Goal: Task Accomplishment & Management: Complete application form

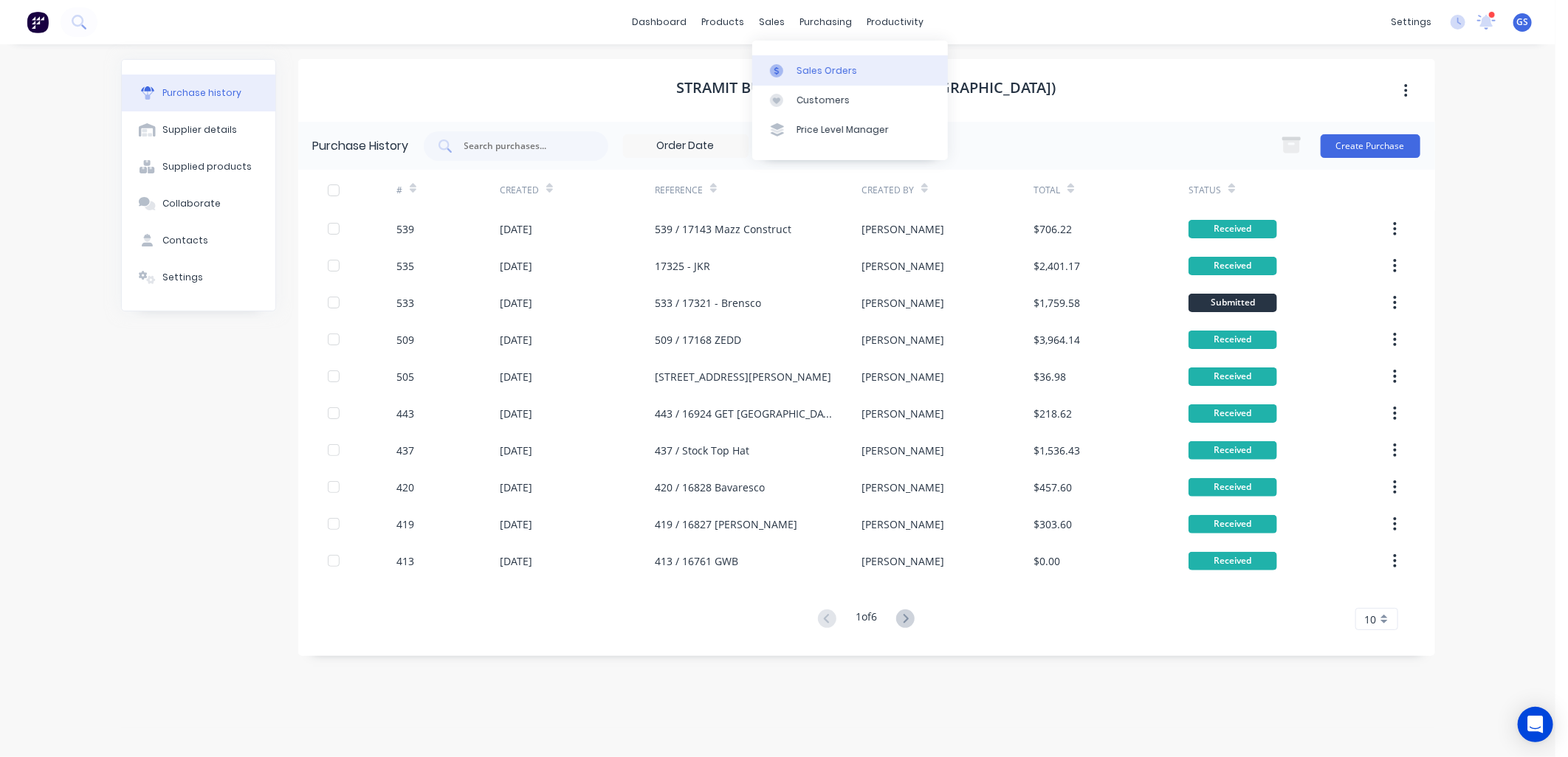
click at [836, 74] on div "Sales Orders" at bounding box center [827, 71] width 61 height 14
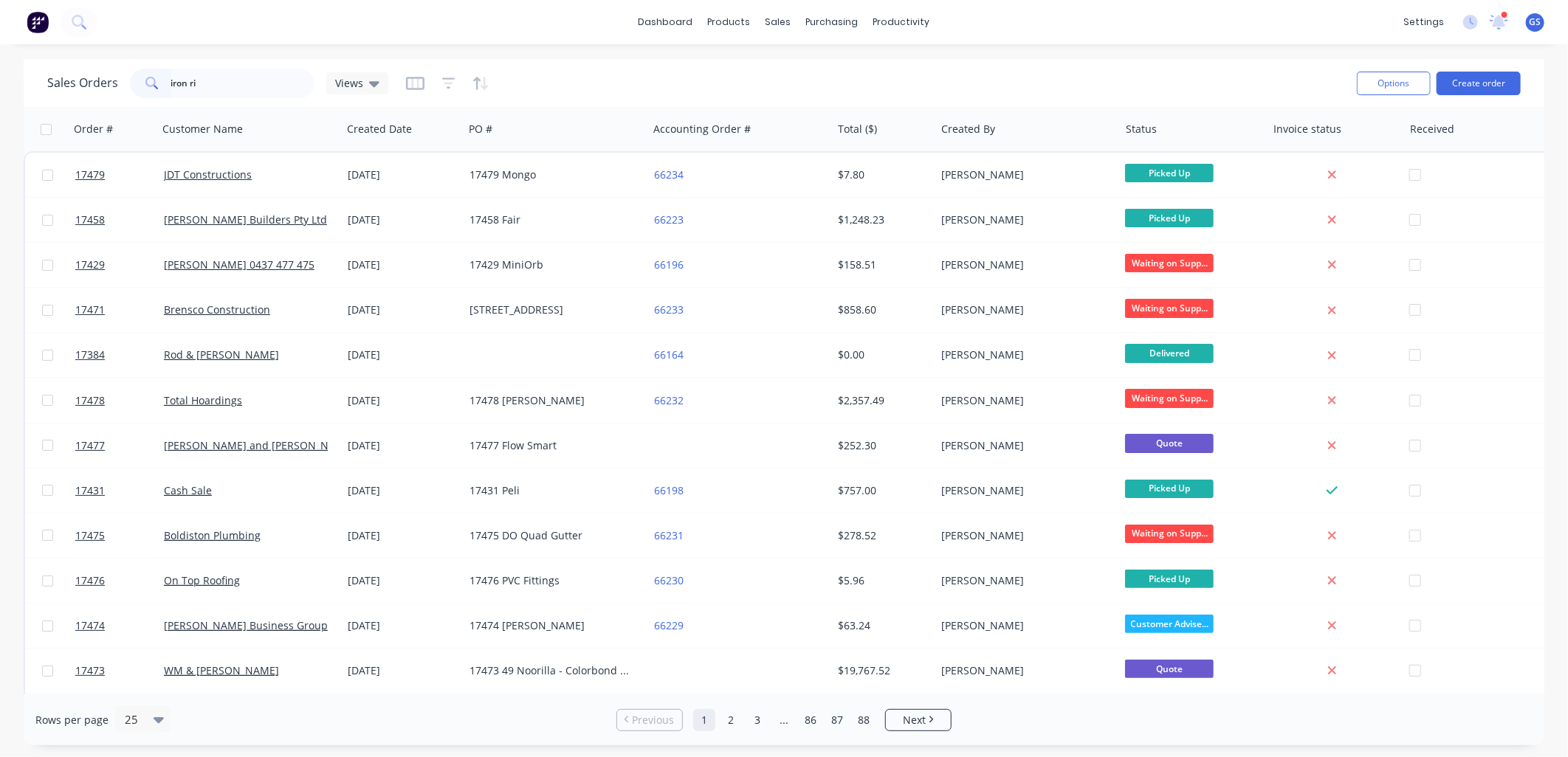
type input "iron ri"
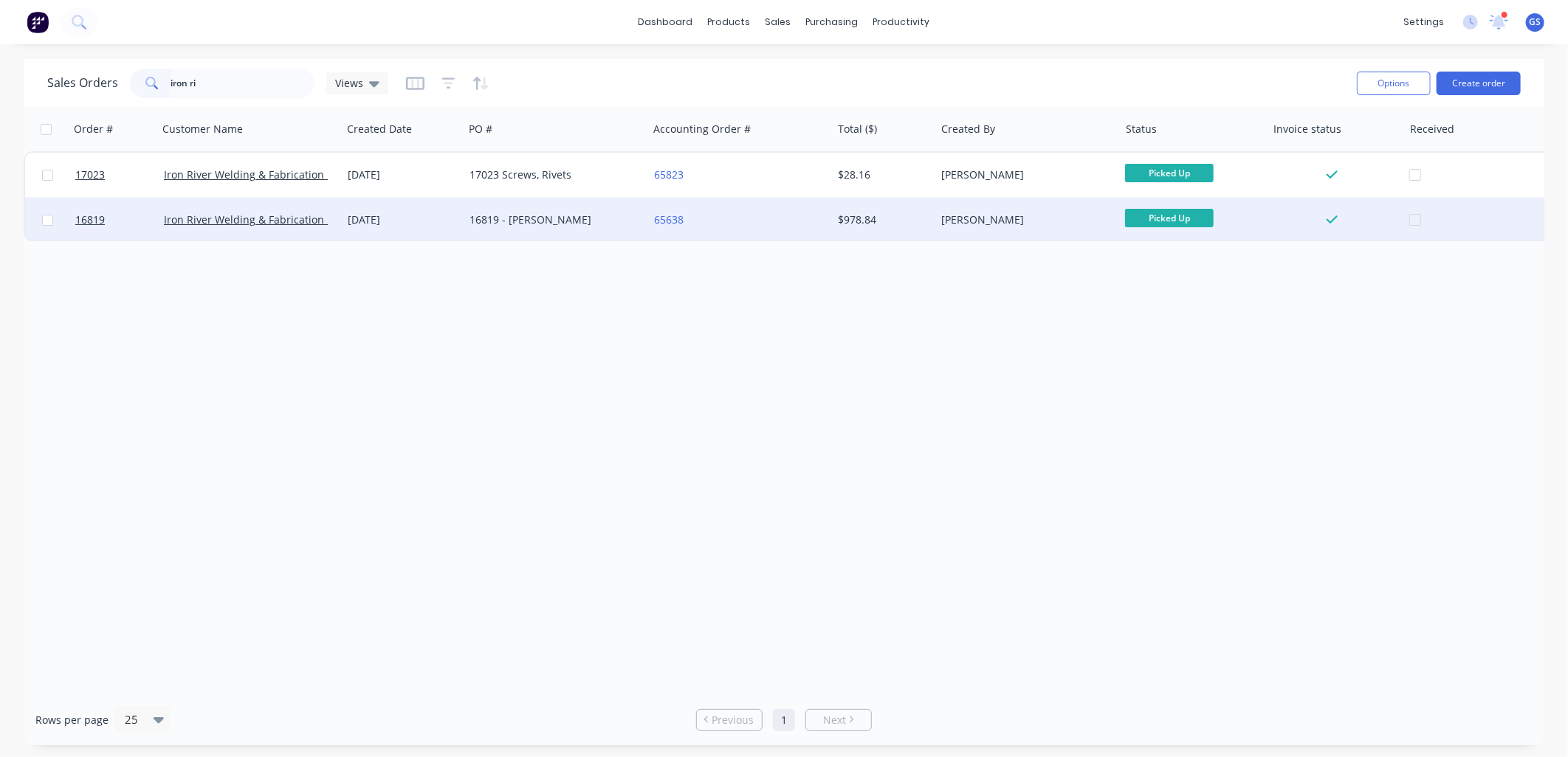
click at [559, 215] on div "16819 - [PERSON_NAME]" at bounding box center [552, 219] width 164 height 14
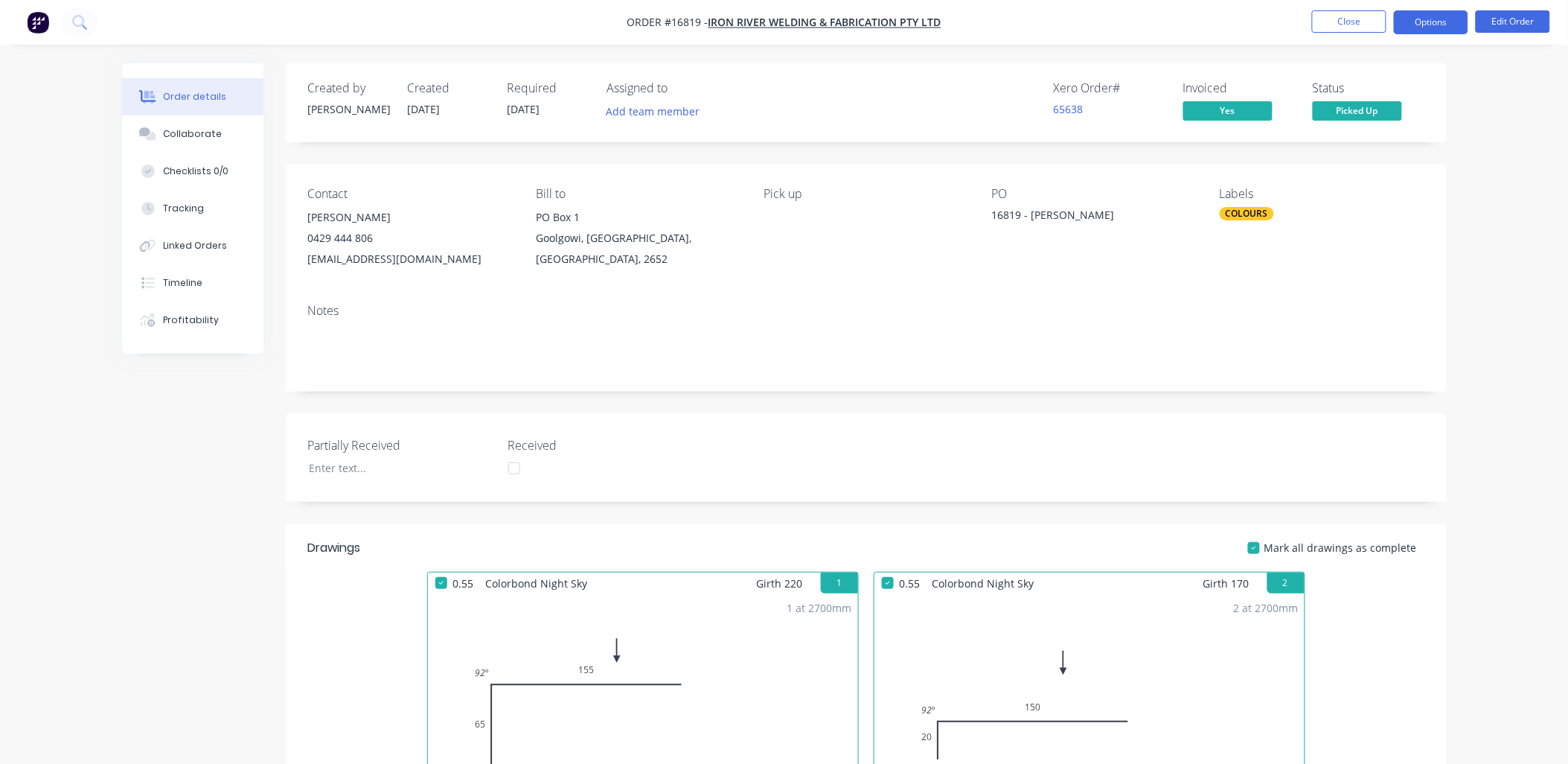
click at [1426, 24] on button "Options" at bounding box center [1431, 22] width 74 height 24
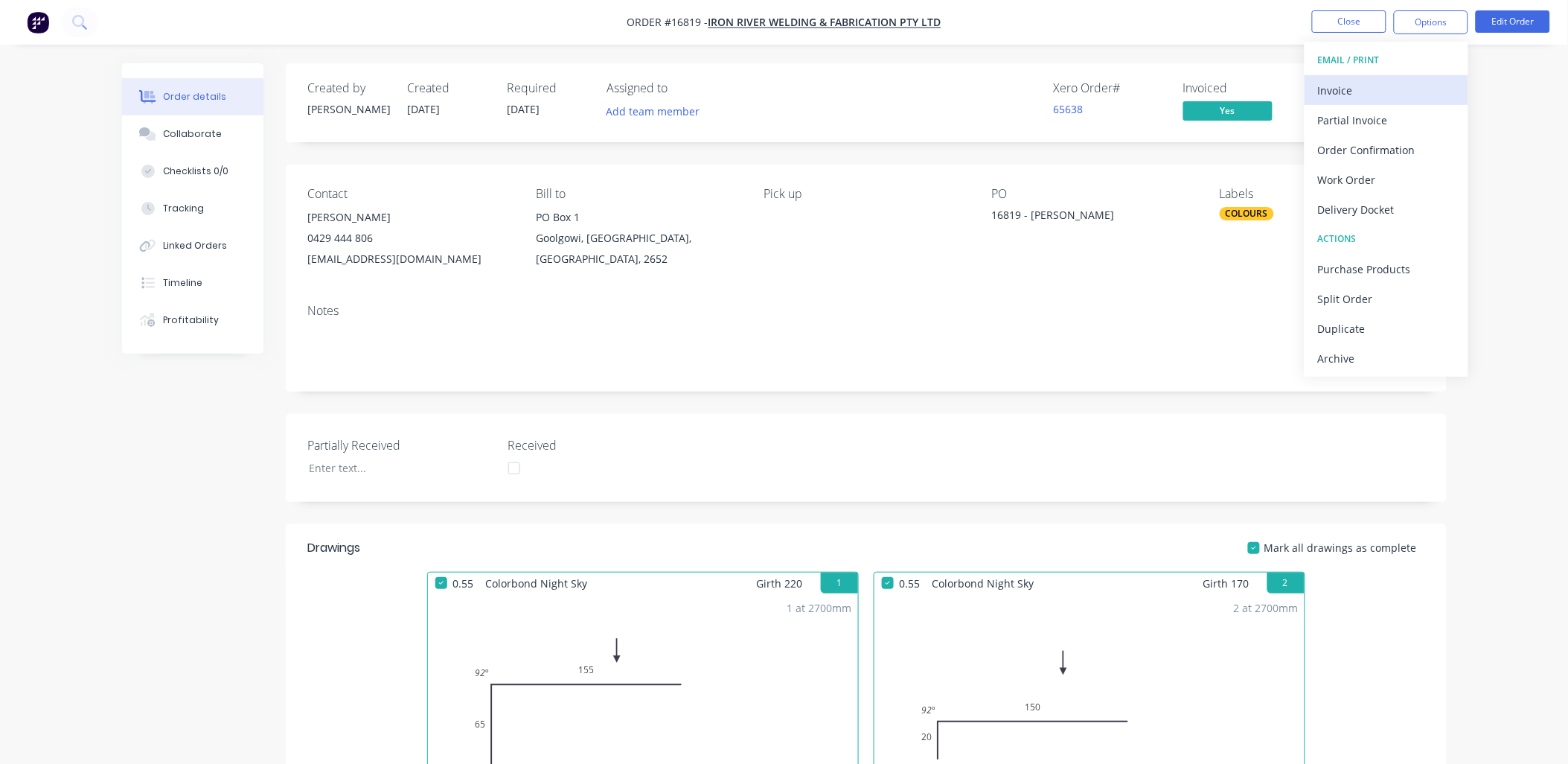
click at [1355, 87] on div "Invoice" at bounding box center [1387, 90] width 137 height 21
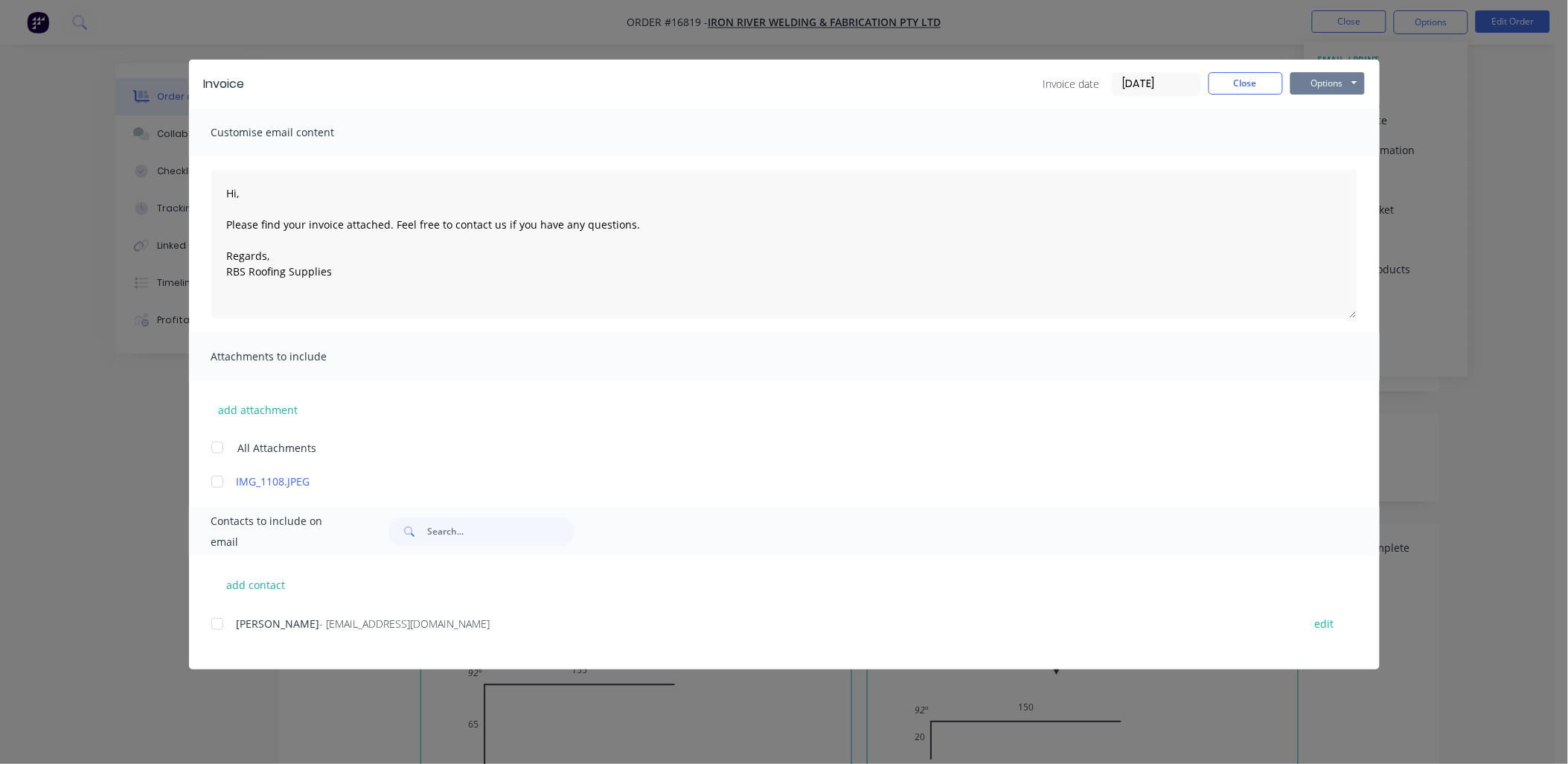
click at [1353, 87] on button "Options" at bounding box center [1328, 83] width 74 height 22
click at [1333, 132] on button "Print" at bounding box center [1338, 135] width 96 height 24
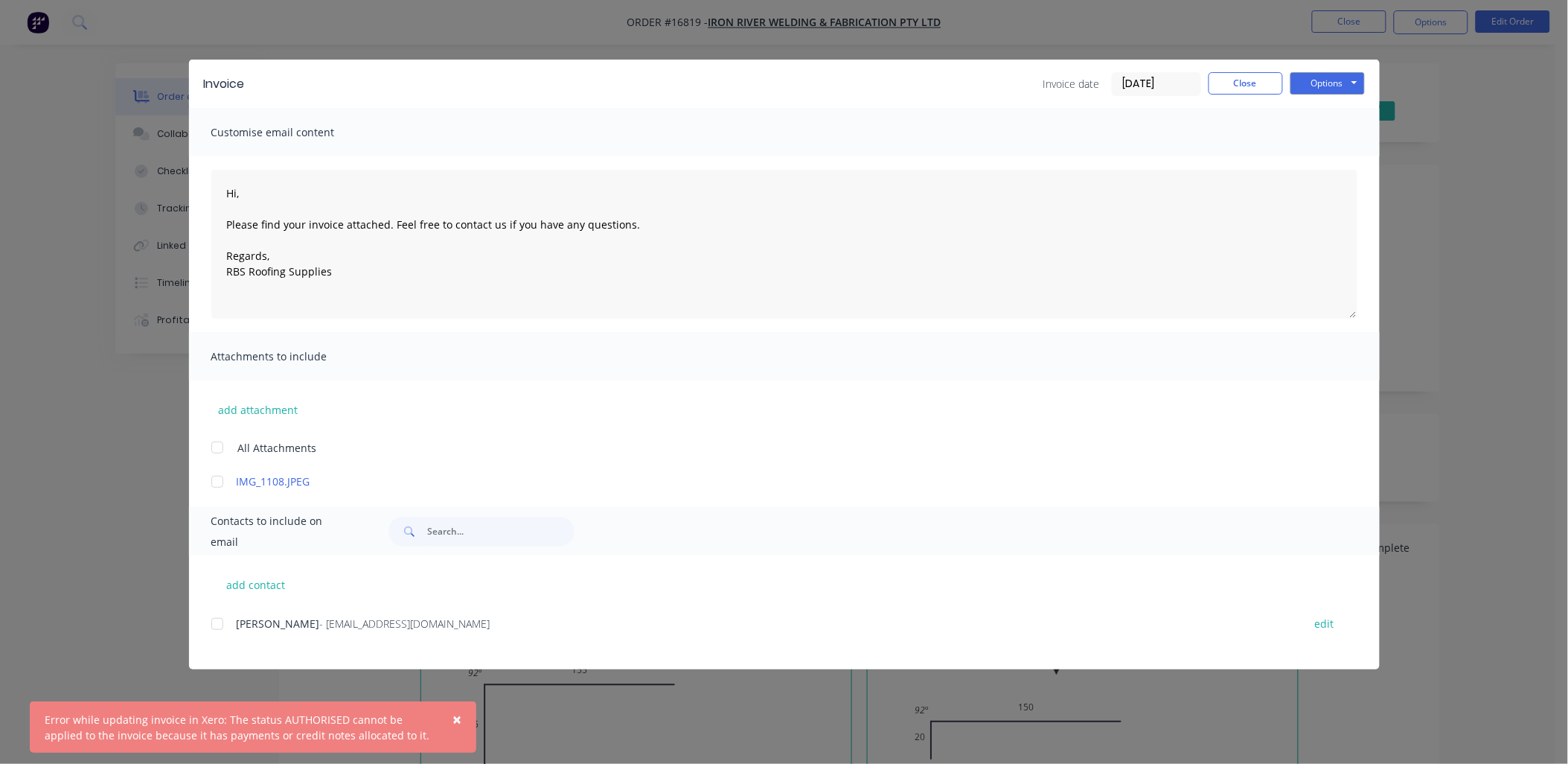
click at [455, 718] on span "×" at bounding box center [457, 719] width 9 height 21
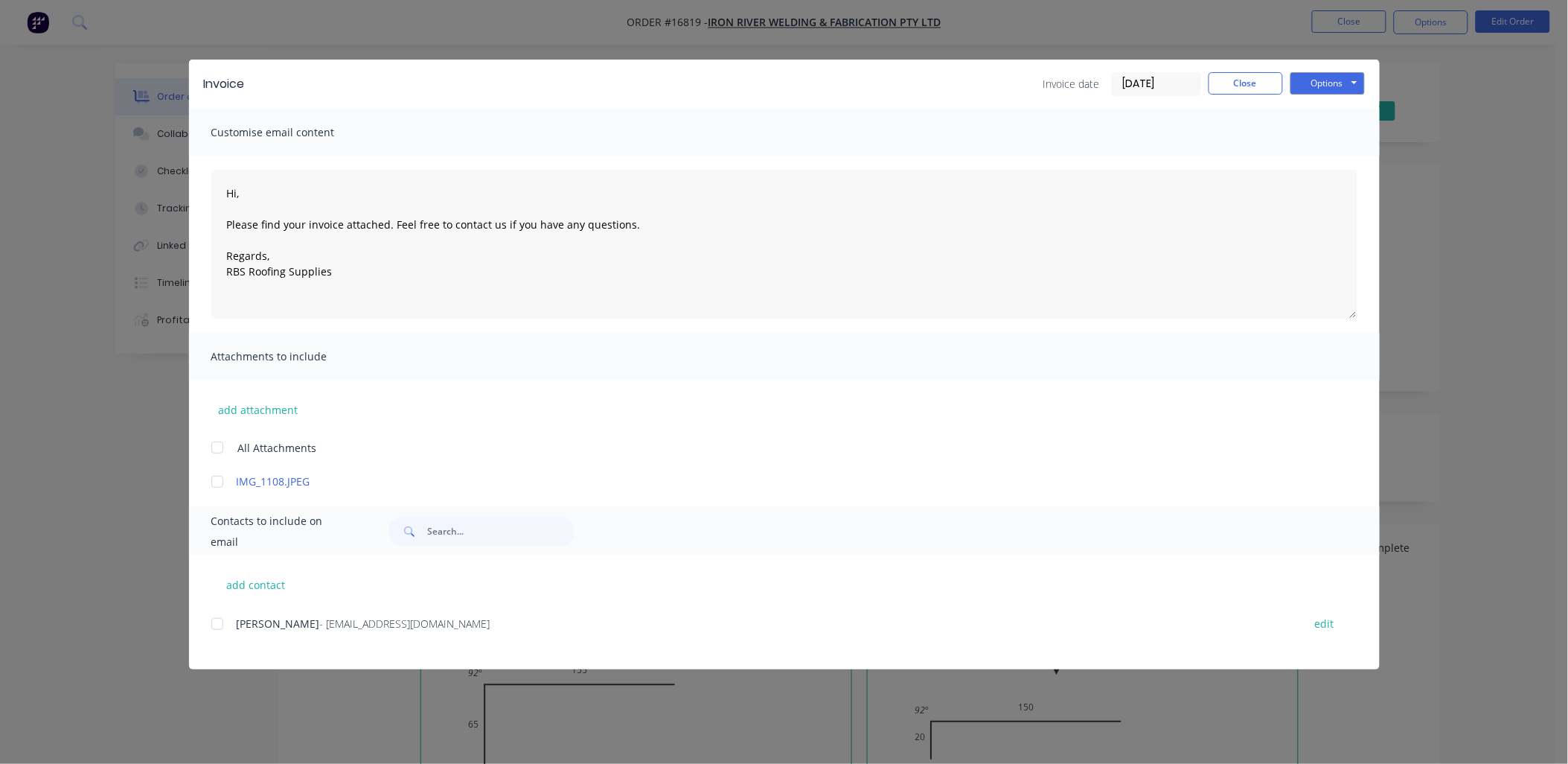
type textarea "Hi, Please find your invoice attached. Feel free to contact us if you have any …"
drag, startPoint x: 1240, startPoint y: 87, endPoint x: 1250, endPoint y: 80, distance: 12.2
click at [1244, 85] on button "Close" at bounding box center [1246, 83] width 74 height 22
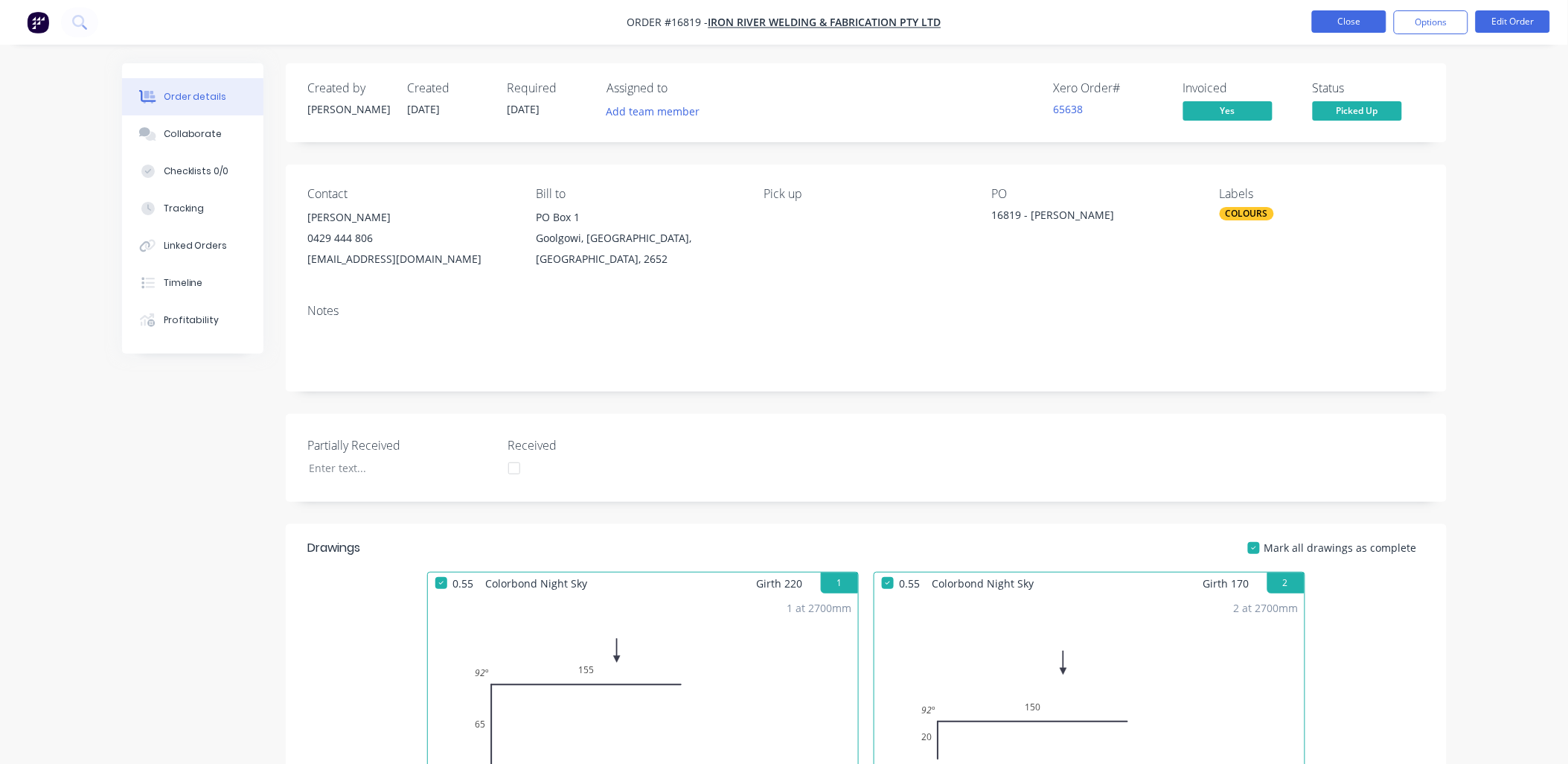
click at [1349, 19] on button "Close" at bounding box center [1349, 21] width 74 height 22
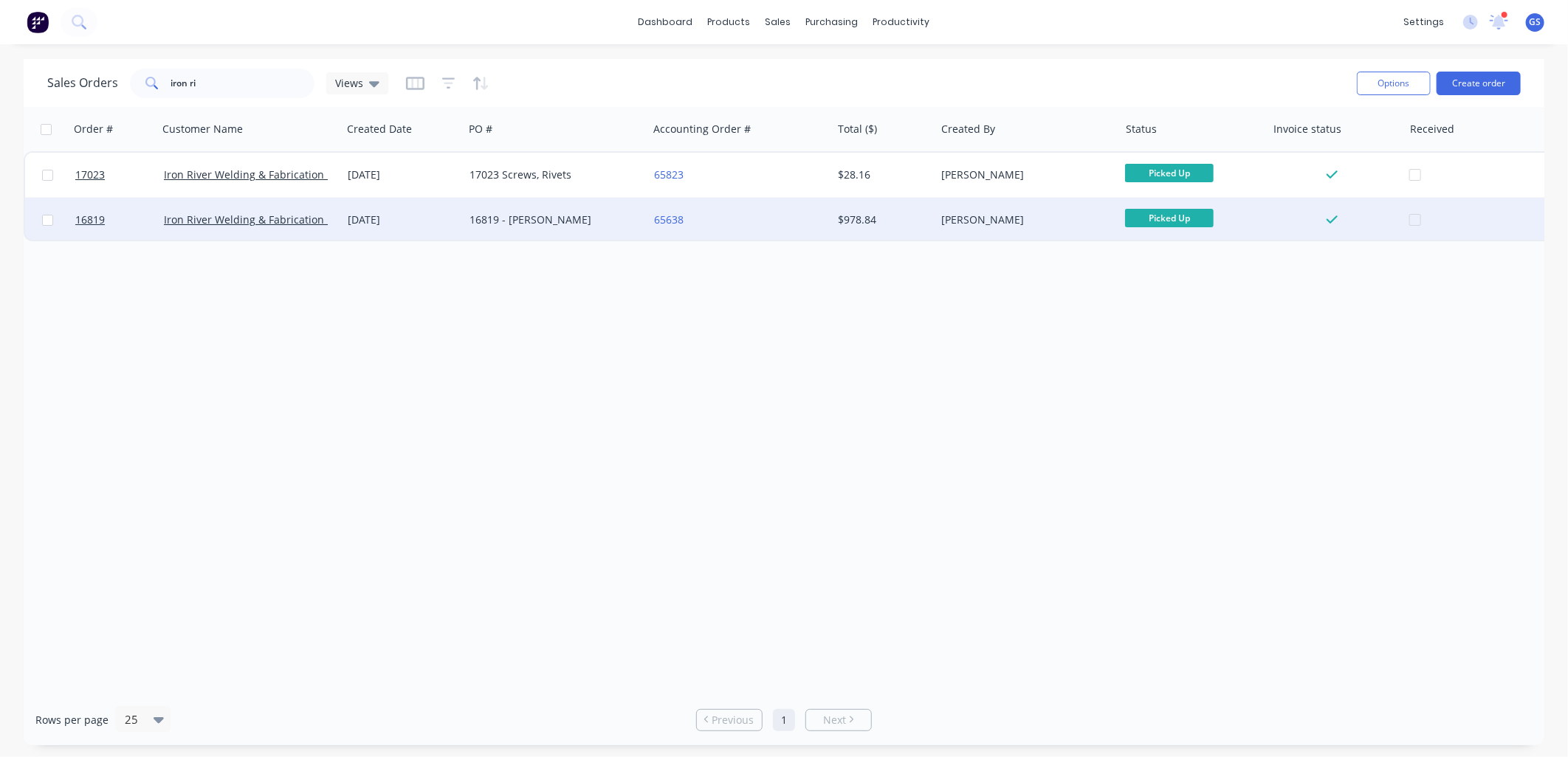
click at [523, 220] on div "16819 - [PERSON_NAME]" at bounding box center [552, 219] width 164 height 14
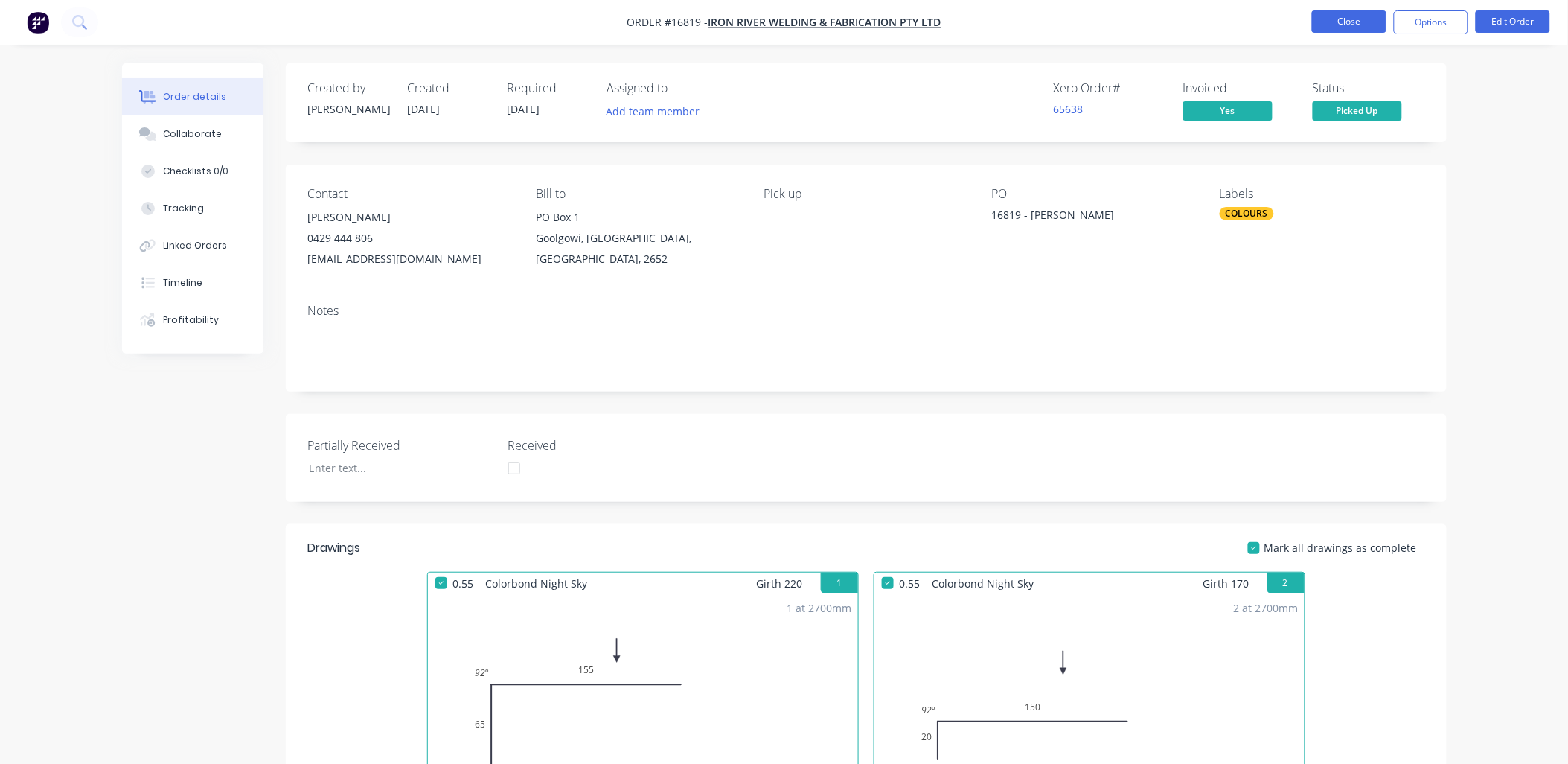
click at [1351, 24] on button "Close" at bounding box center [1349, 21] width 74 height 22
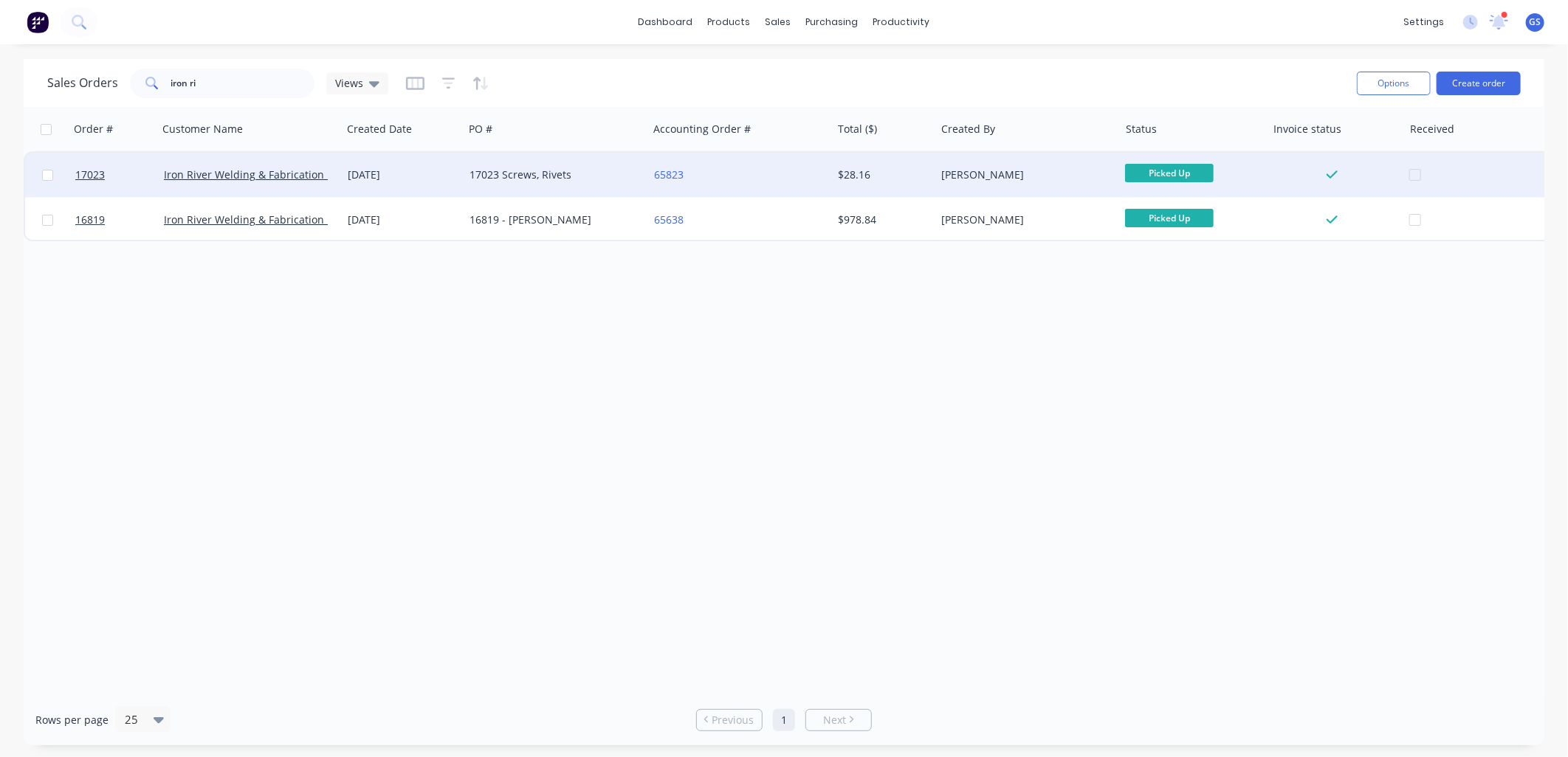
click at [562, 178] on div "17023 Screws, Rivets" at bounding box center [552, 174] width 164 height 14
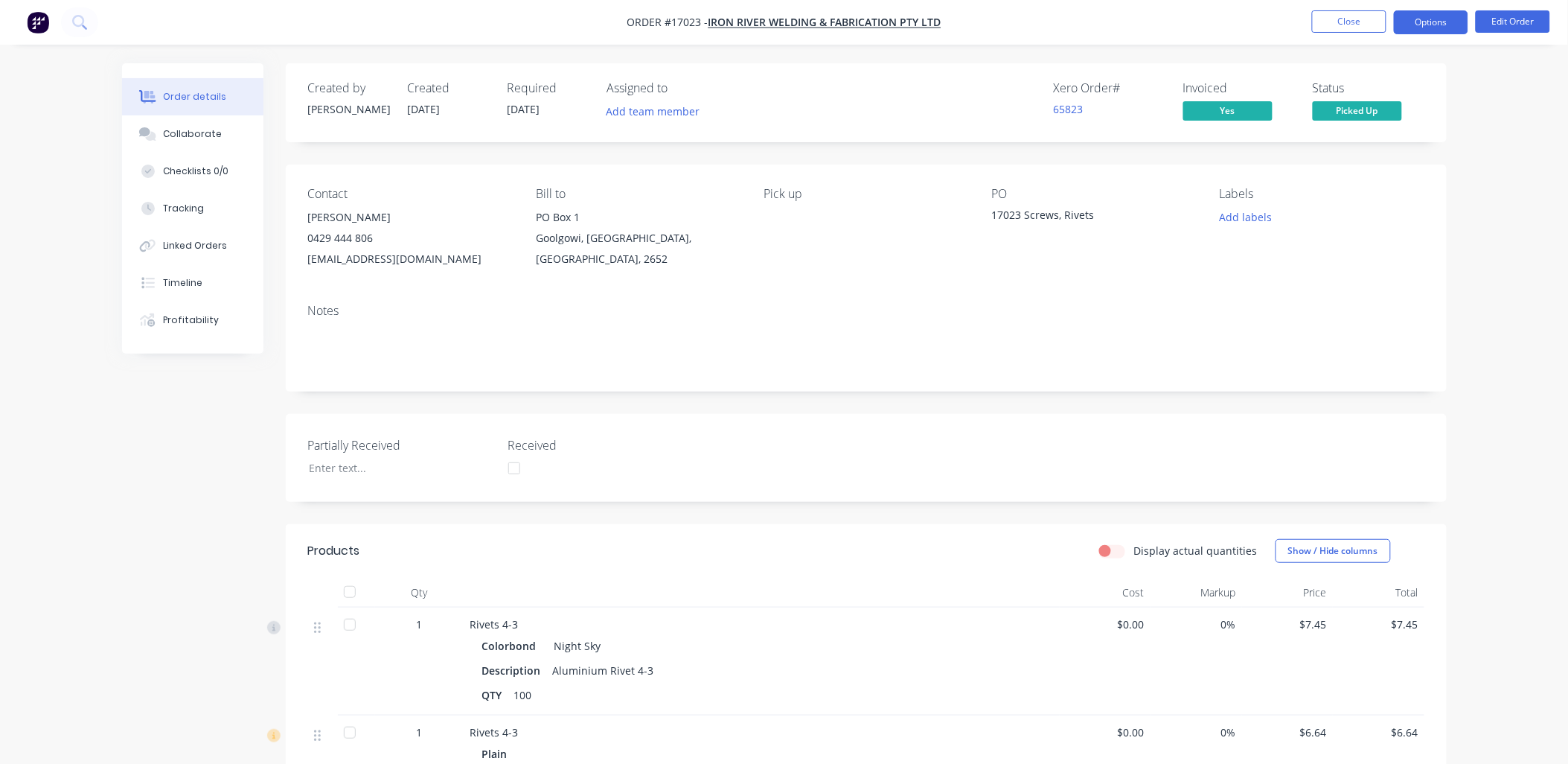
click at [1448, 17] on button "Options" at bounding box center [1431, 22] width 74 height 24
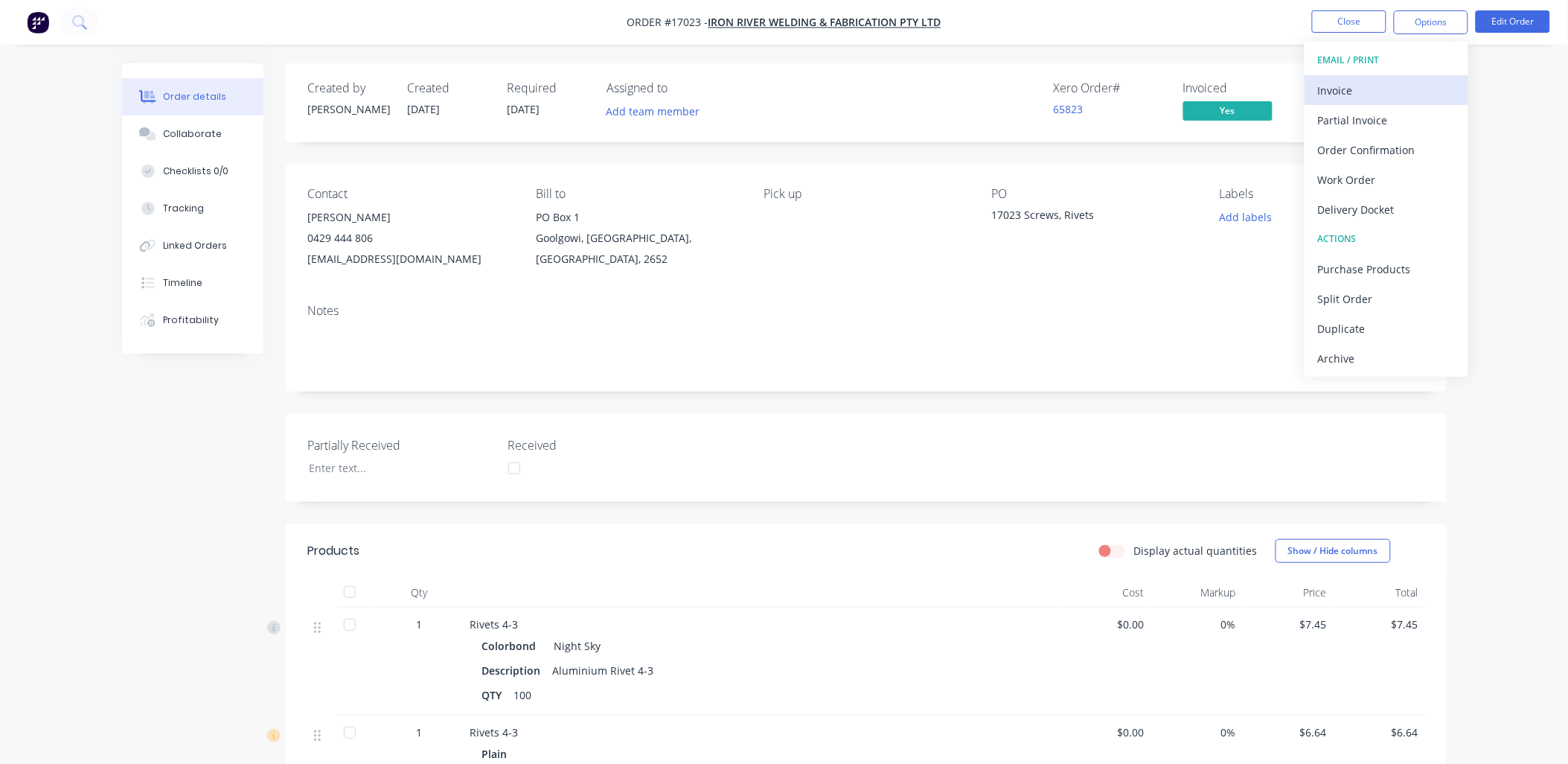
click at [1367, 87] on div "Invoice" at bounding box center [1387, 90] width 137 height 21
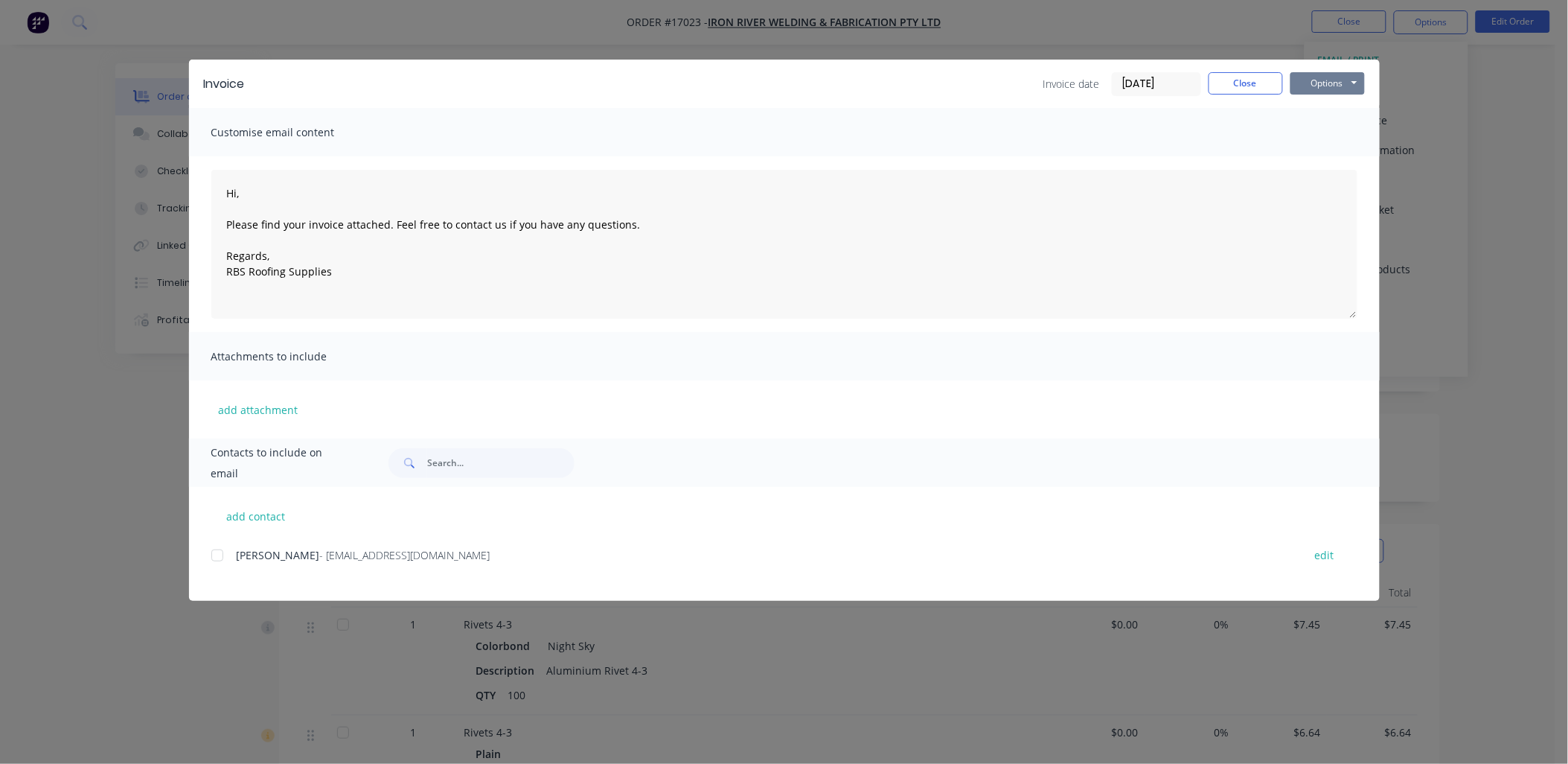
click at [1348, 79] on button "Options" at bounding box center [1328, 83] width 74 height 22
click at [1337, 128] on button "Print" at bounding box center [1338, 135] width 96 height 24
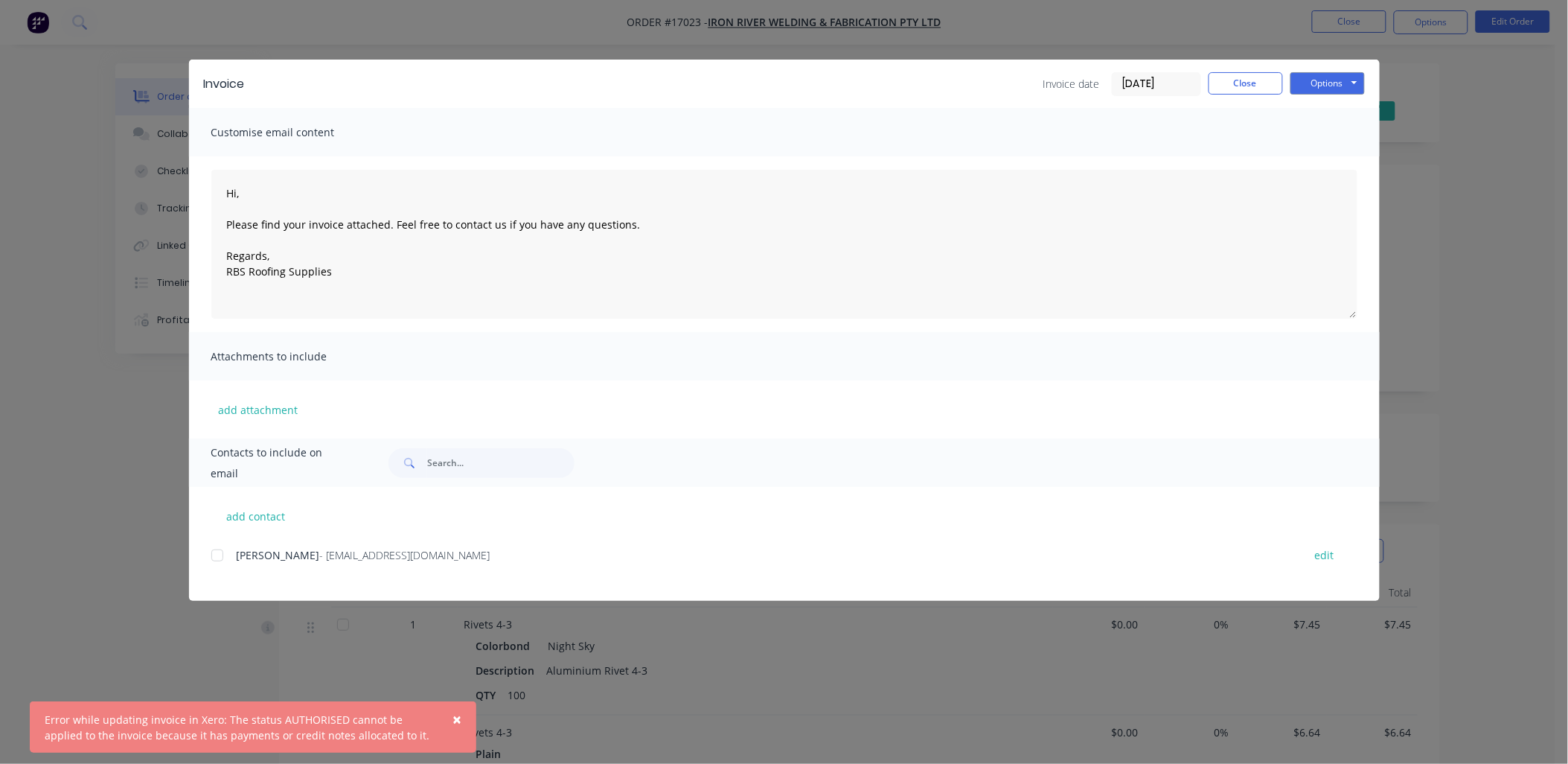
click at [458, 718] on span "×" at bounding box center [457, 719] width 9 height 21
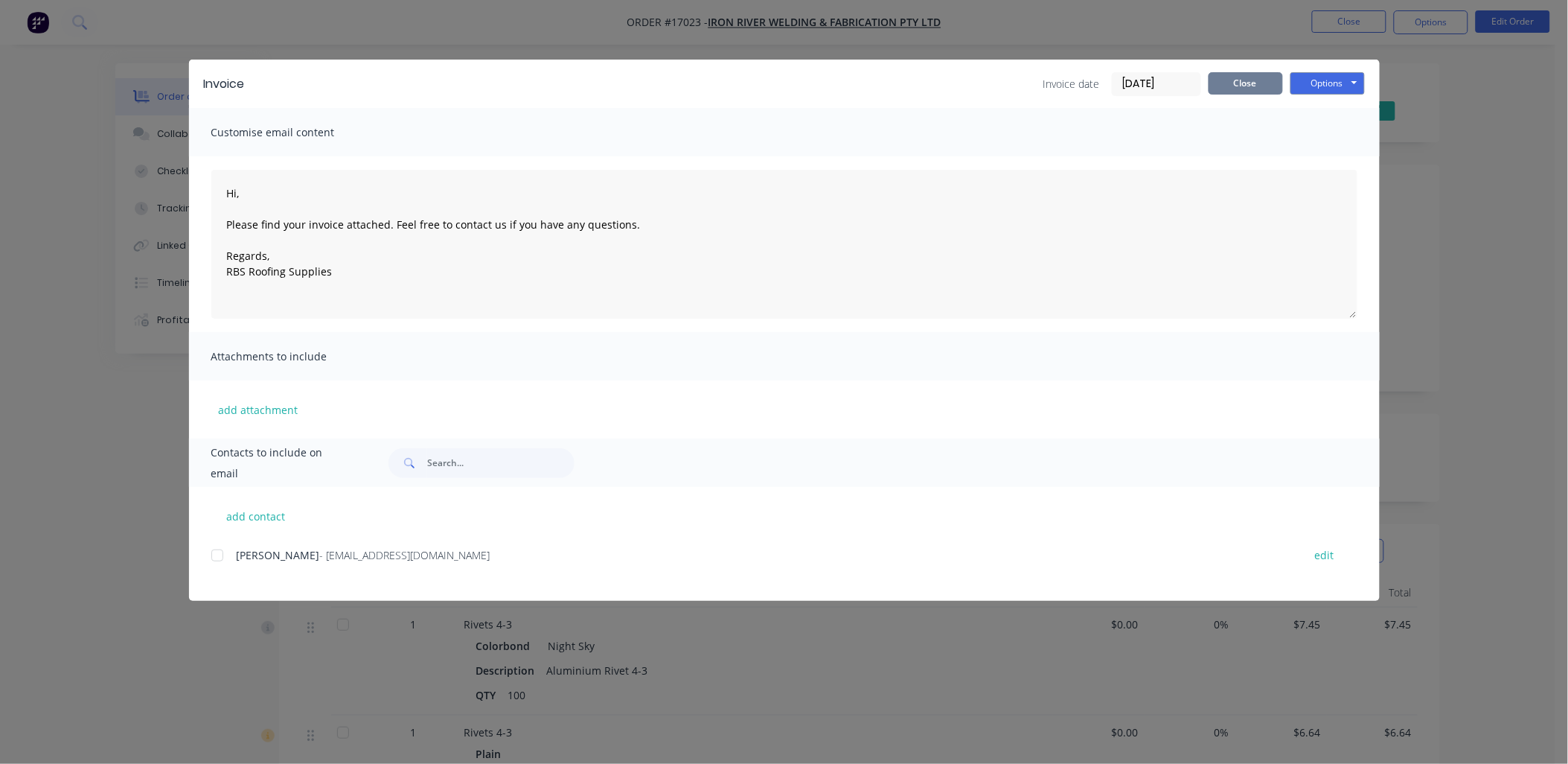
click at [1254, 93] on button "Close" at bounding box center [1246, 83] width 74 height 22
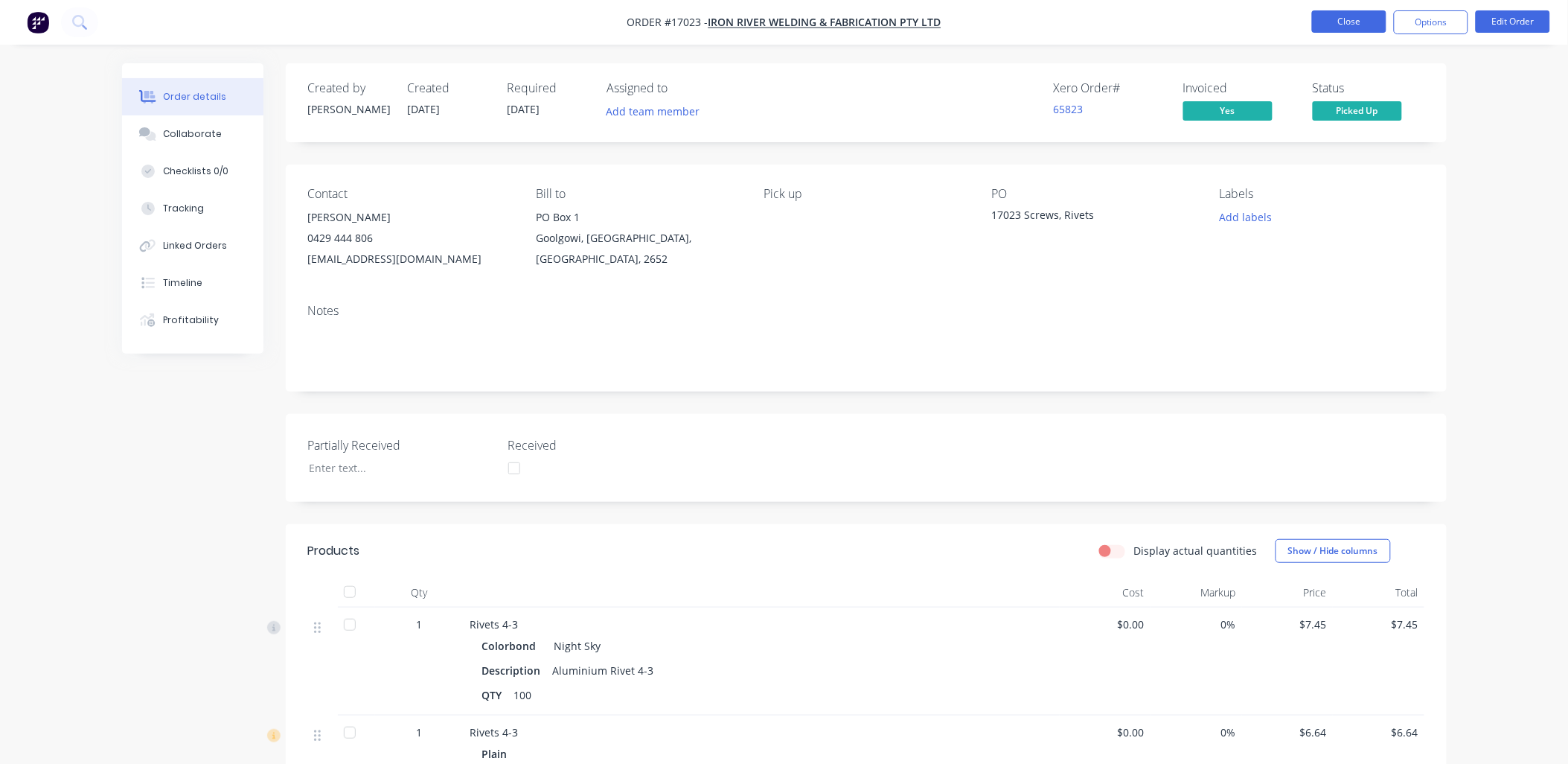
click at [1349, 25] on button "Close" at bounding box center [1349, 21] width 74 height 22
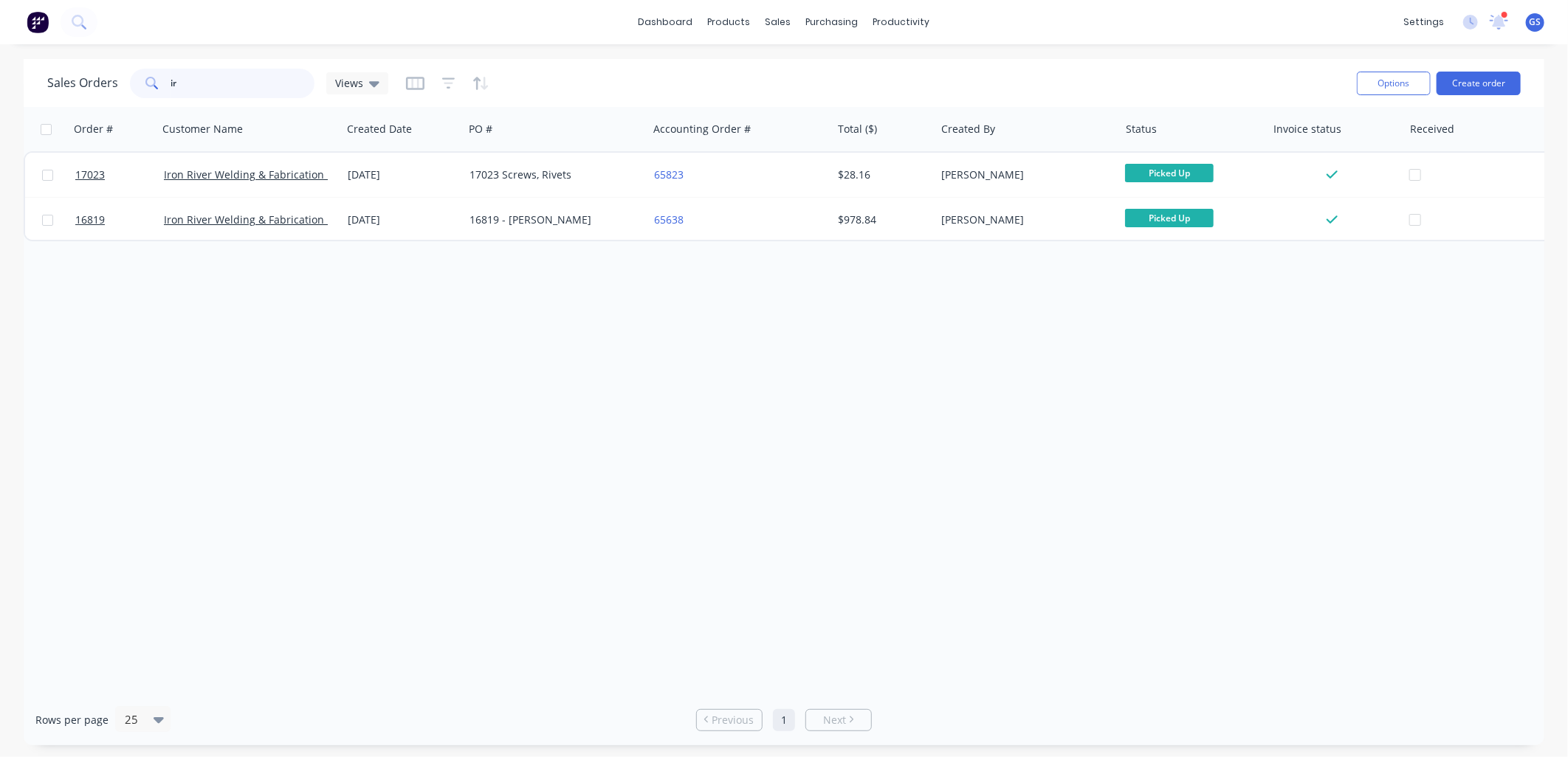
type input "i"
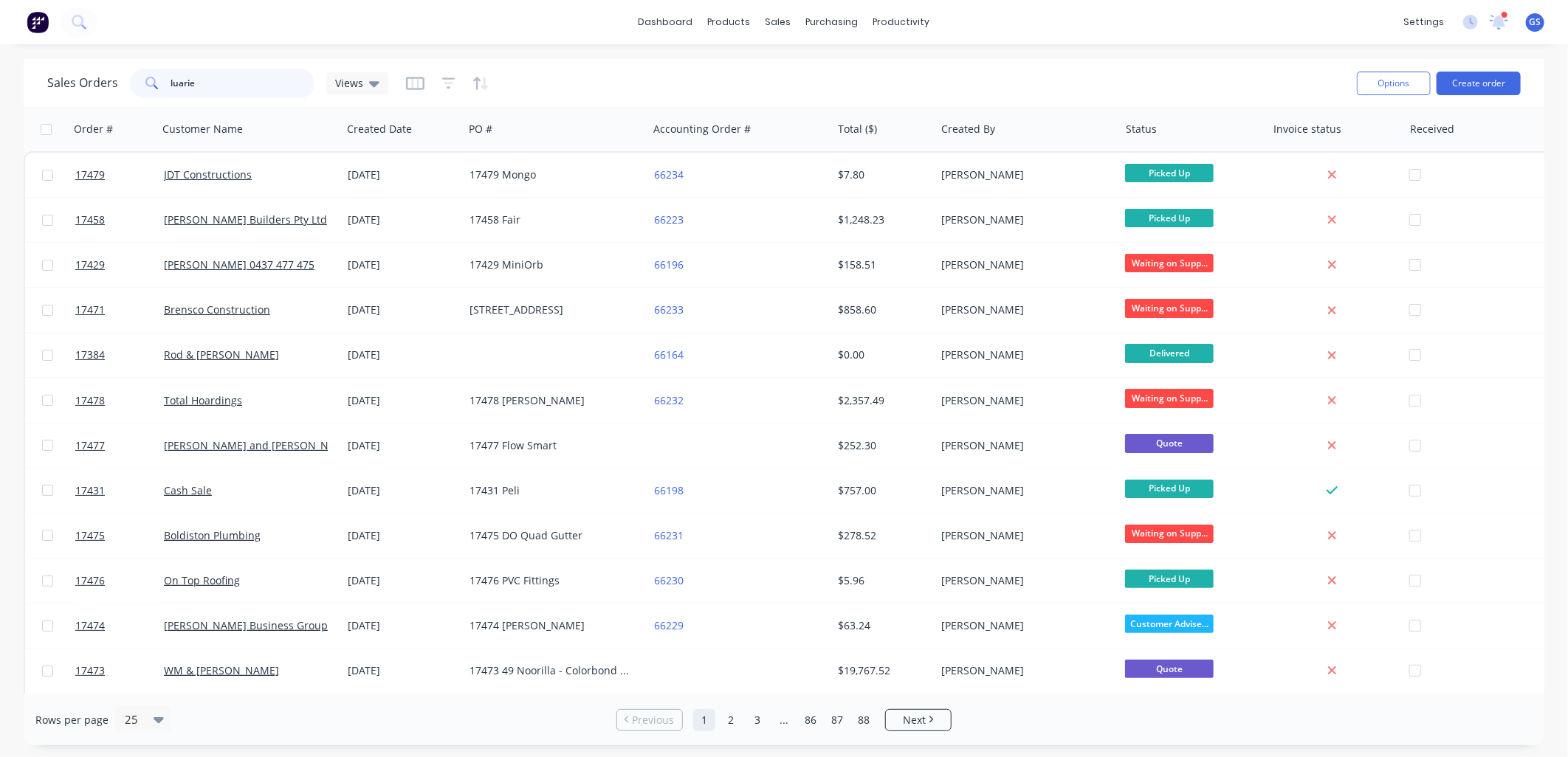
type input "luarie"
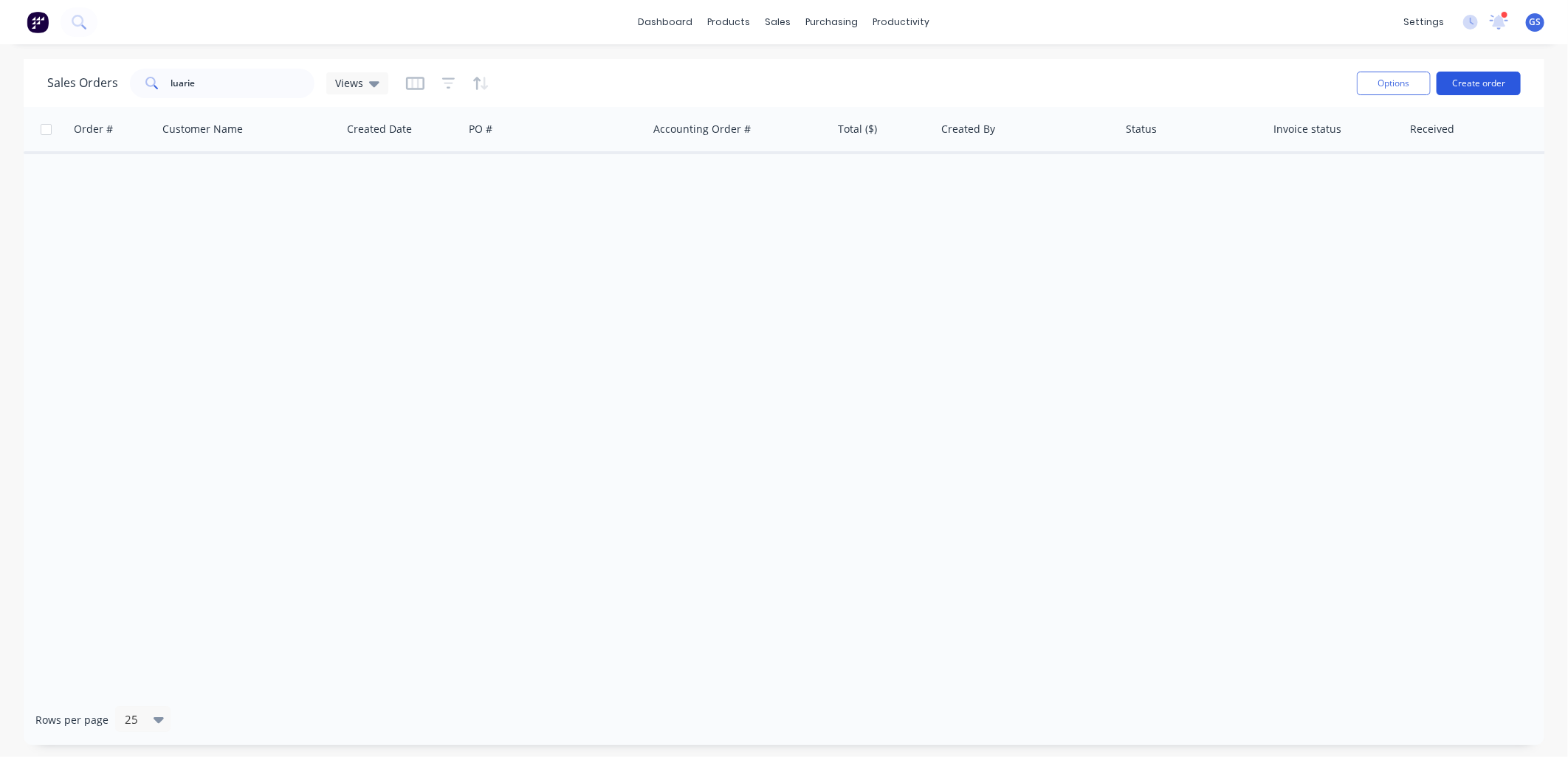
click at [1487, 74] on button "Create order" at bounding box center [1478, 83] width 84 height 24
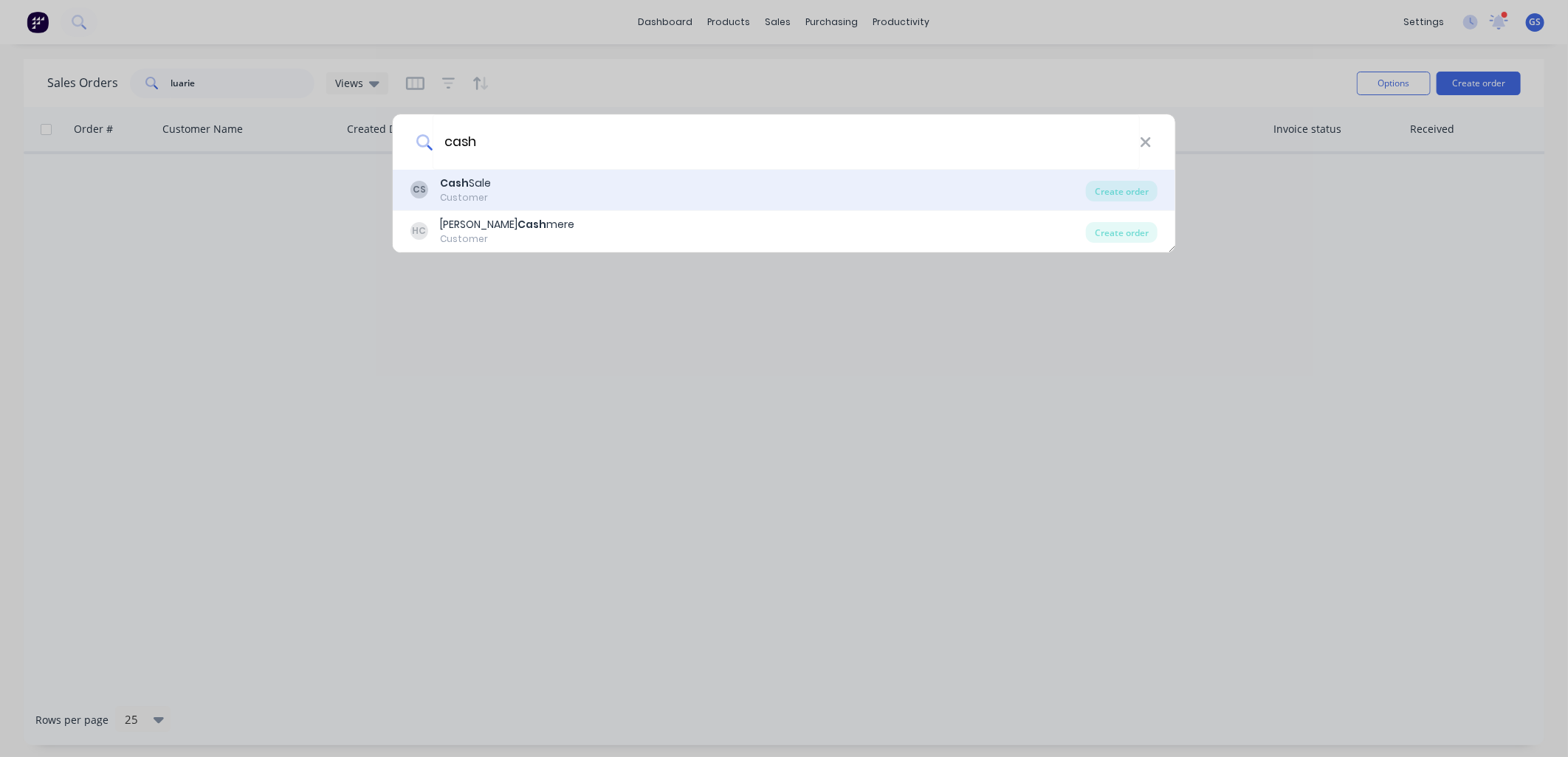
type input "cash"
click at [490, 187] on div "Cash Sale" at bounding box center [465, 183] width 51 height 15
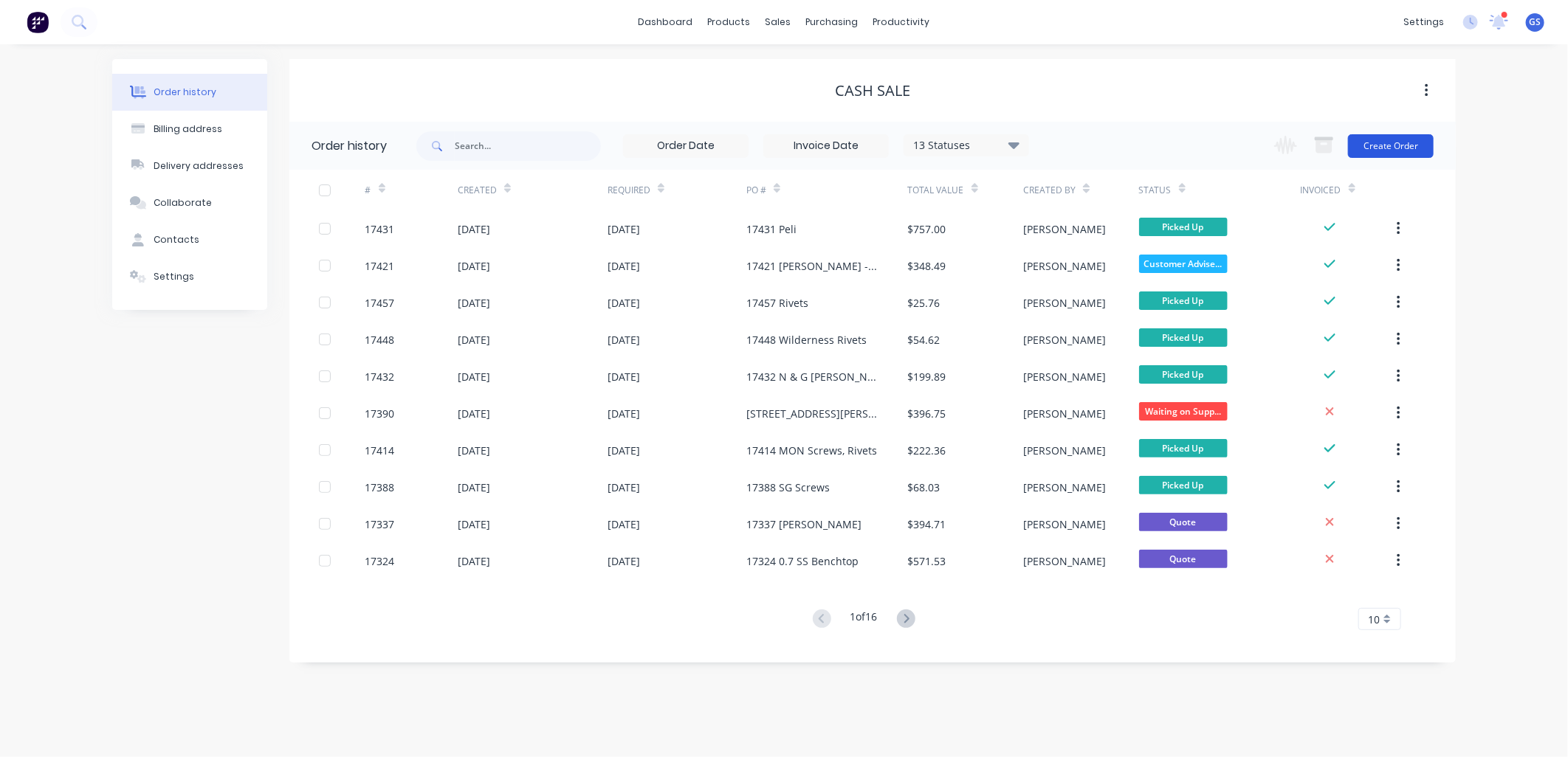
click at [1412, 146] on button "Create Order" at bounding box center [1390, 146] width 86 height 24
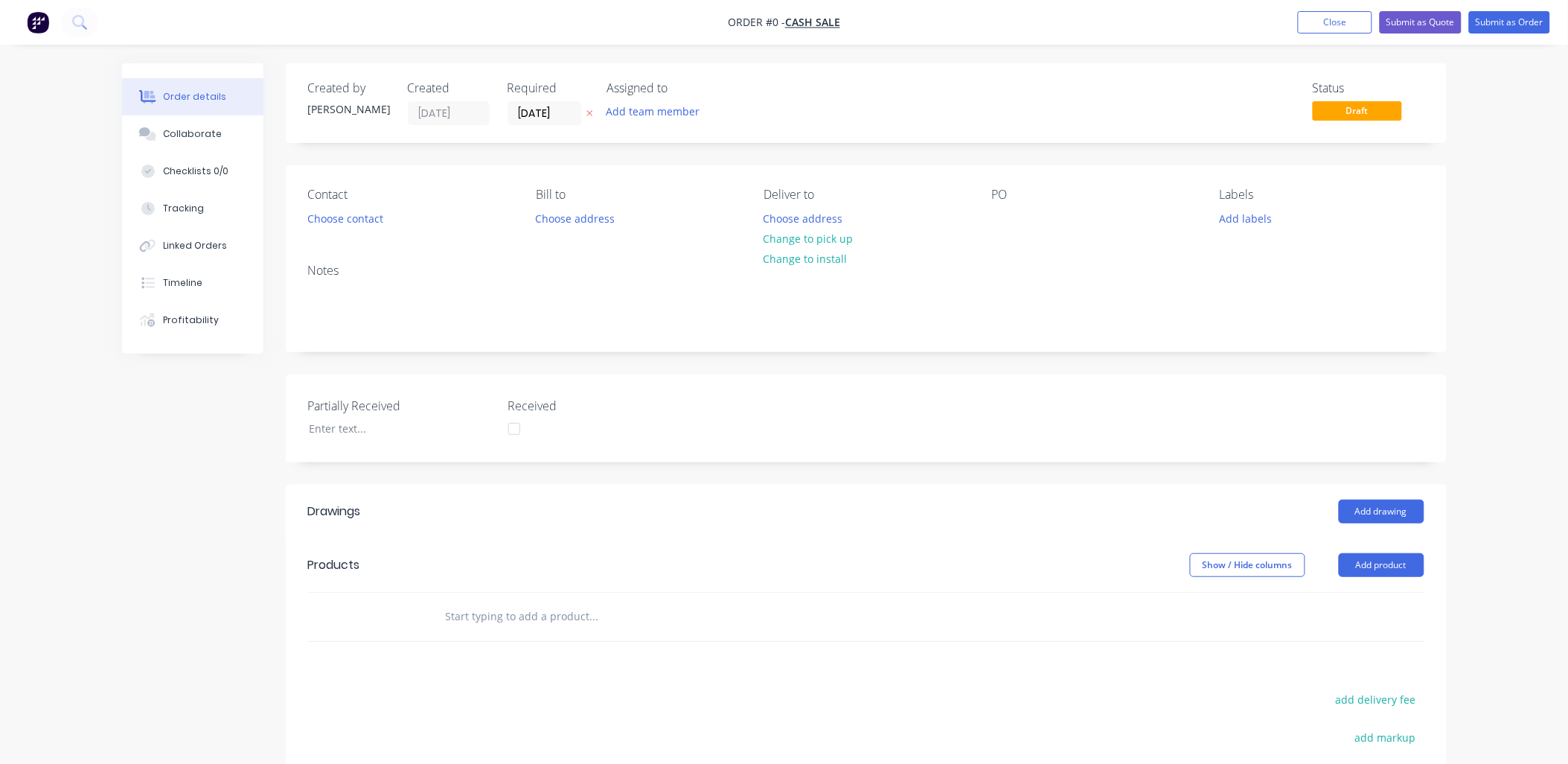
click at [607, 606] on input "text" at bounding box center [594, 616] width 298 height 30
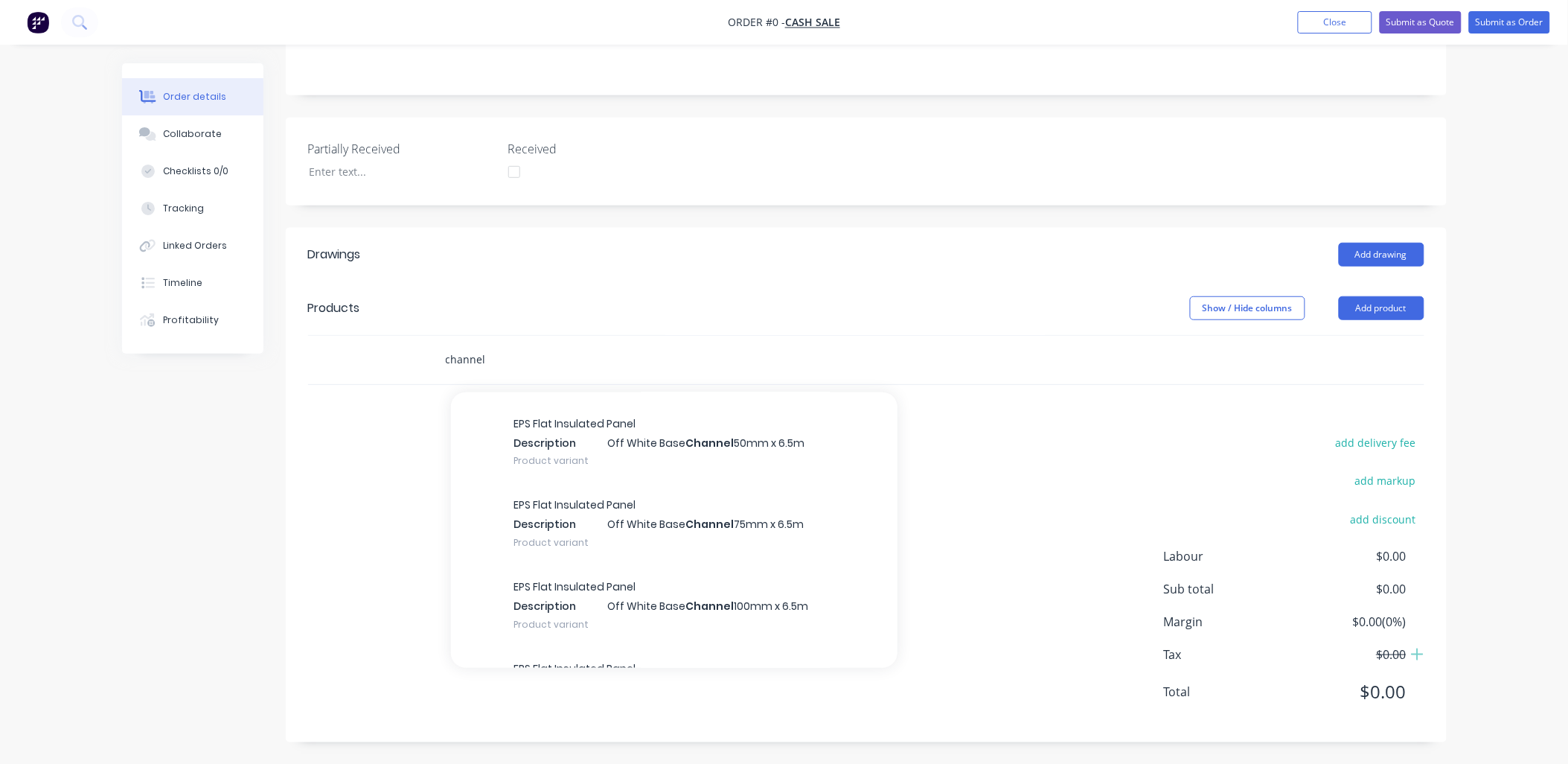
scroll to position [579, 0]
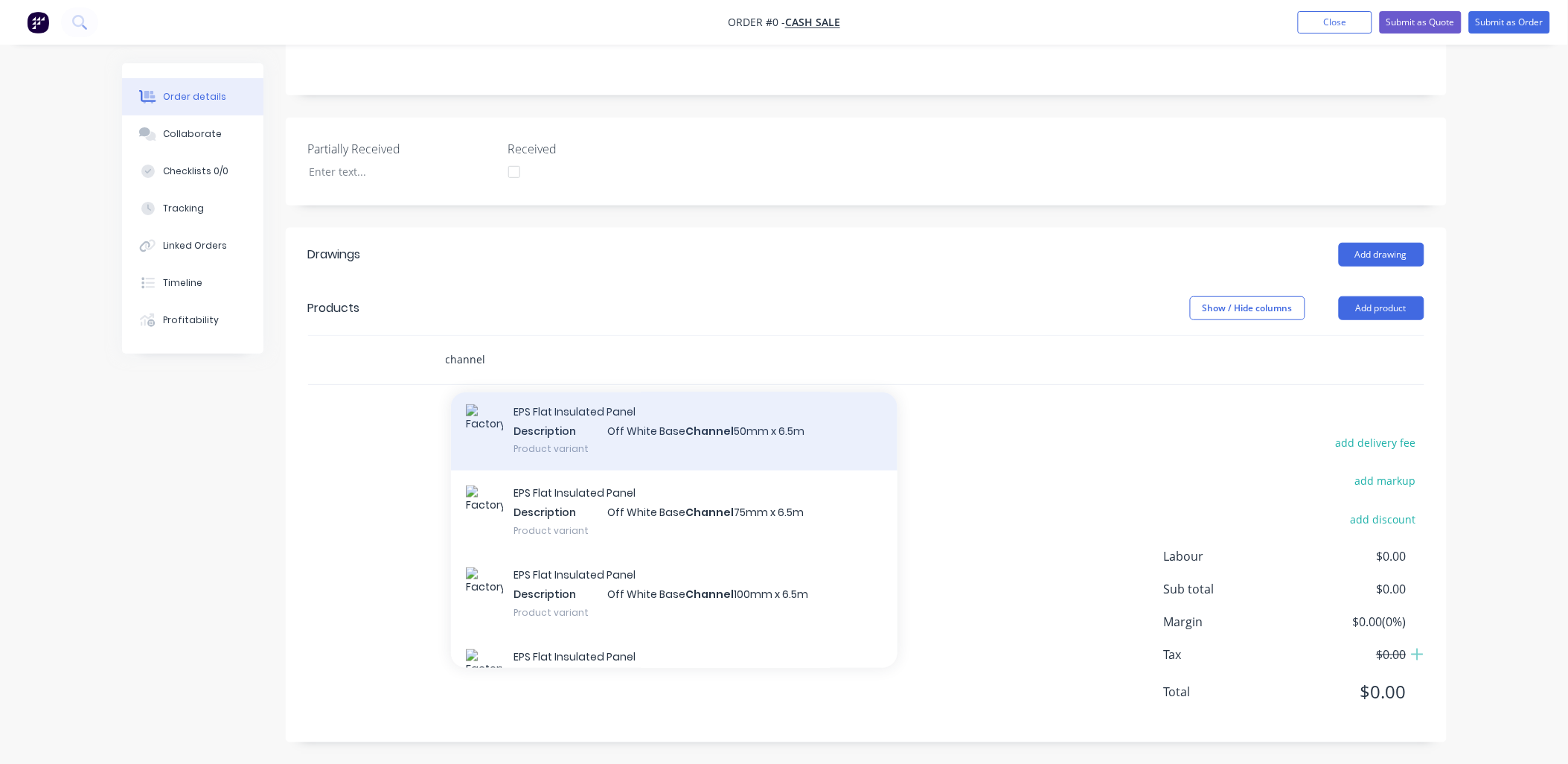
type input "channel"
click at [767, 433] on div "EPS Flat Insulated Panel Description Off White Base Channel 50mm x 6.5m Product…" at bounding box center [674, 430] width 447 height 82
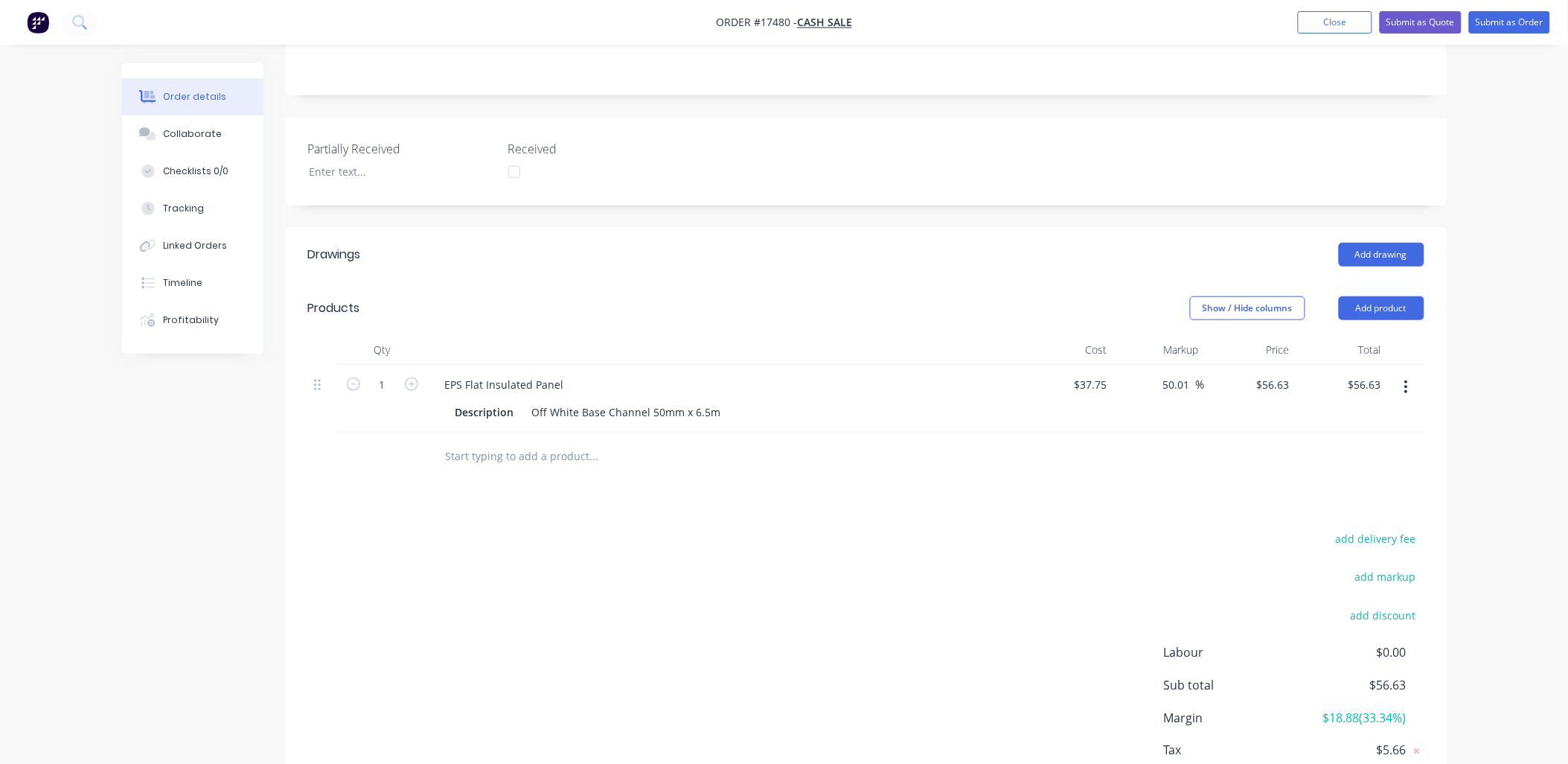
click at [549, 458] on input "text" at bounding box center [594, 456] width 298 height 30
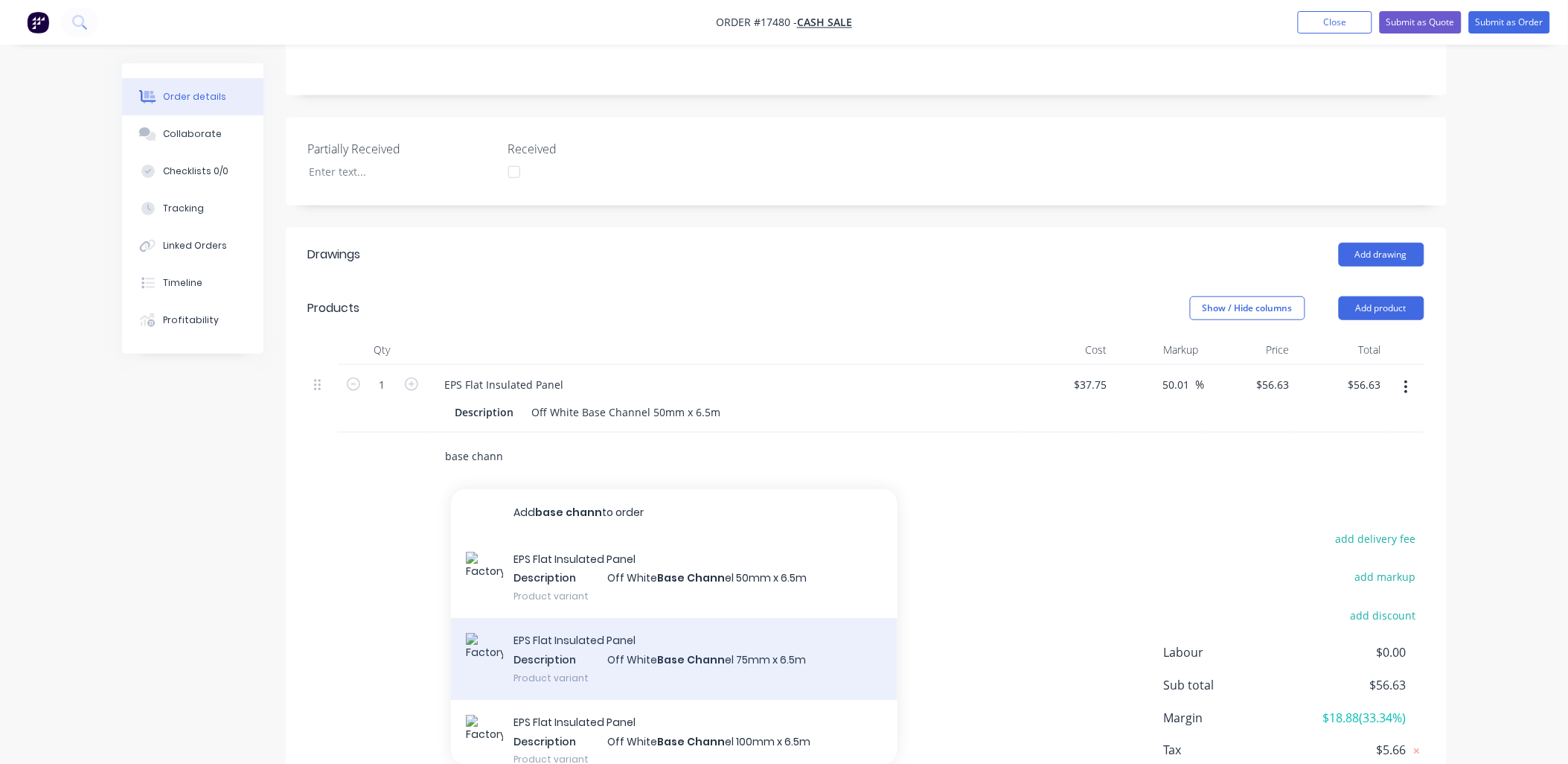
type input "base chann"
click at [683, 660] on div "EPS Flat Insulated Panel Description Off White Base Chann el 75mm x 6.5m Produc…" at bounding box center [674, 658] width 447 height 82
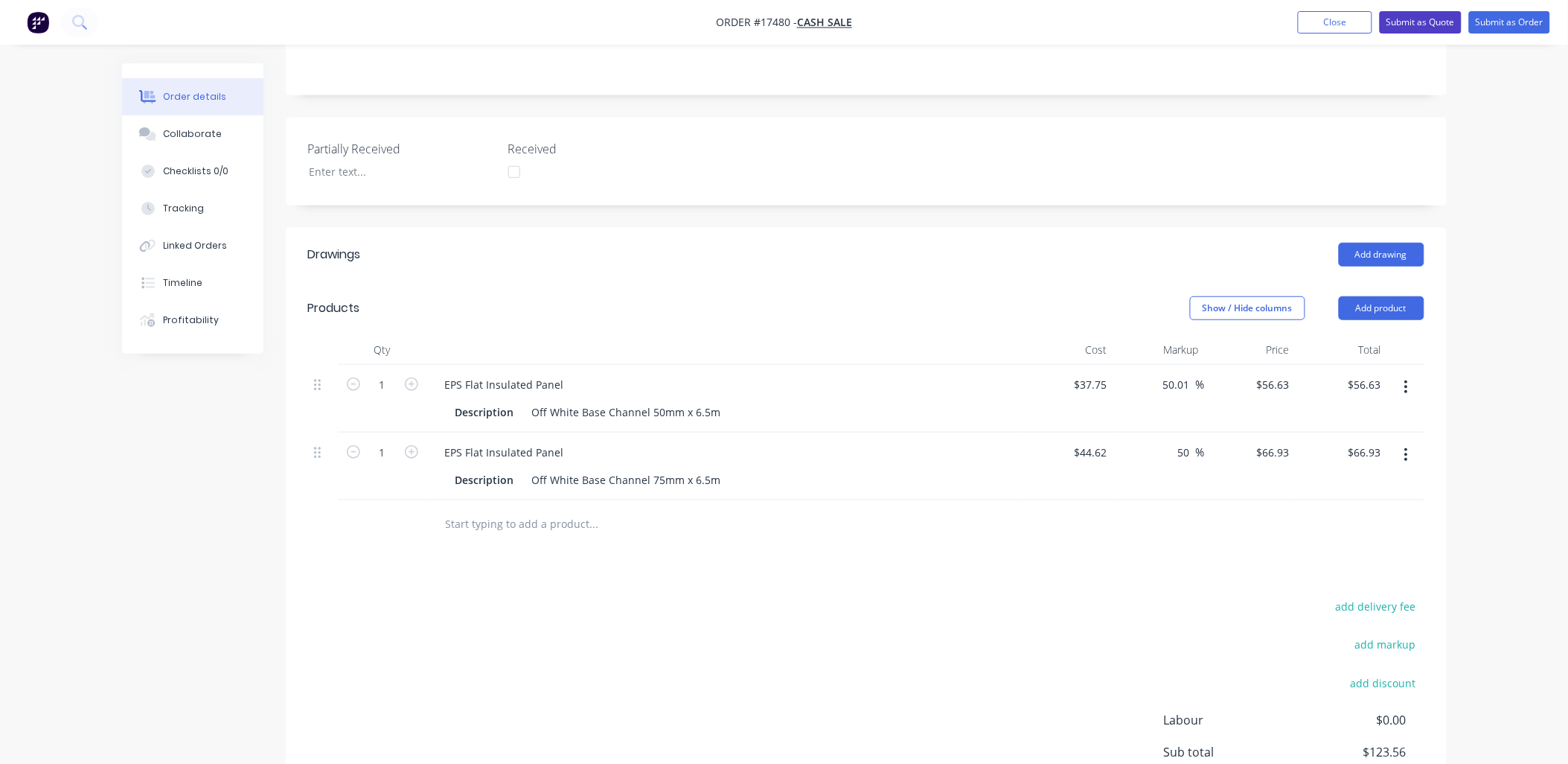
click at [1422, 23] on button "Submit as Quote" at bounding box center [1420, 22] width 82 height 22
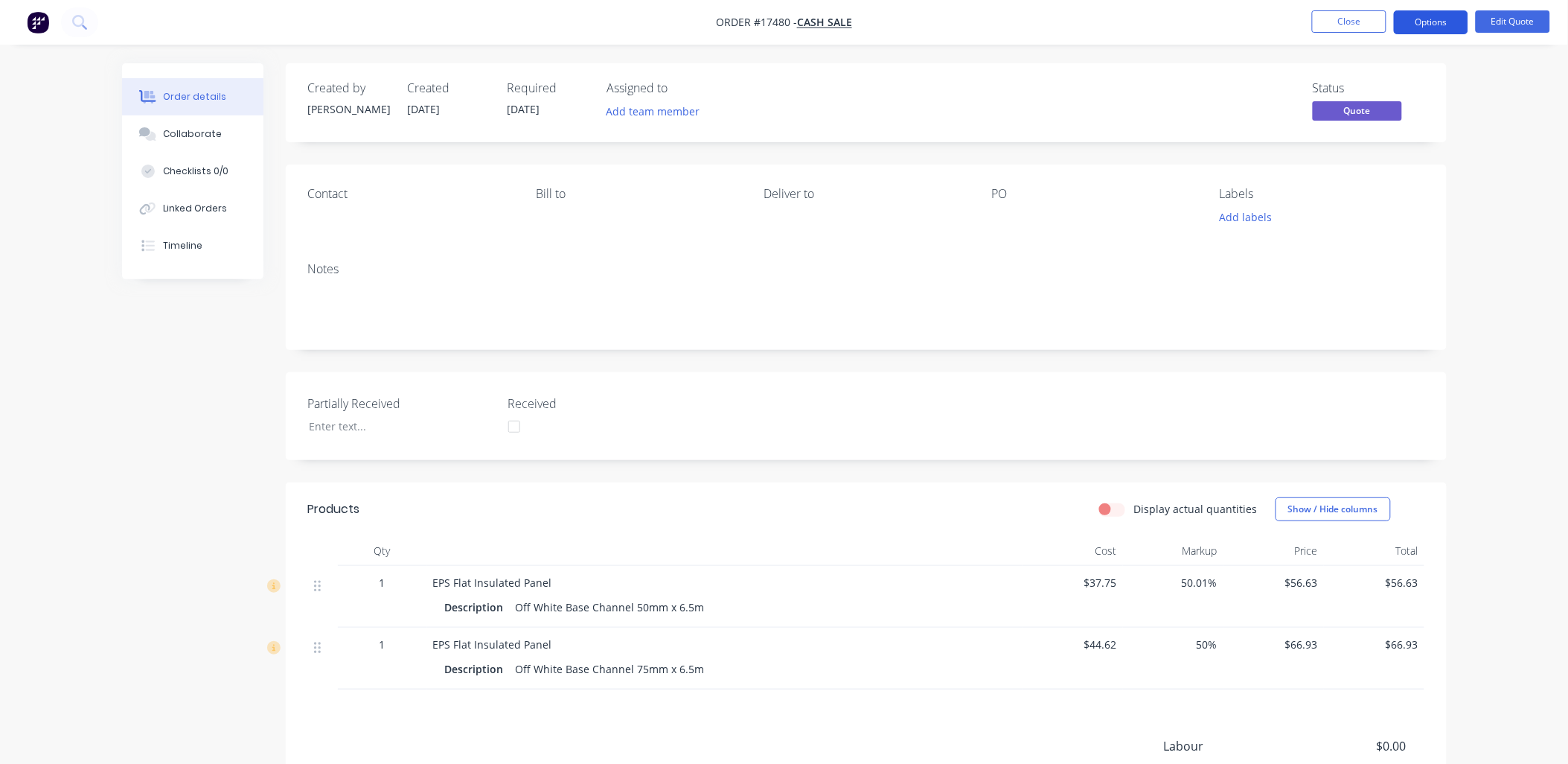
click at [1440, 20] on button "Options" at bounding box center [1431, 22] width 74 height 24
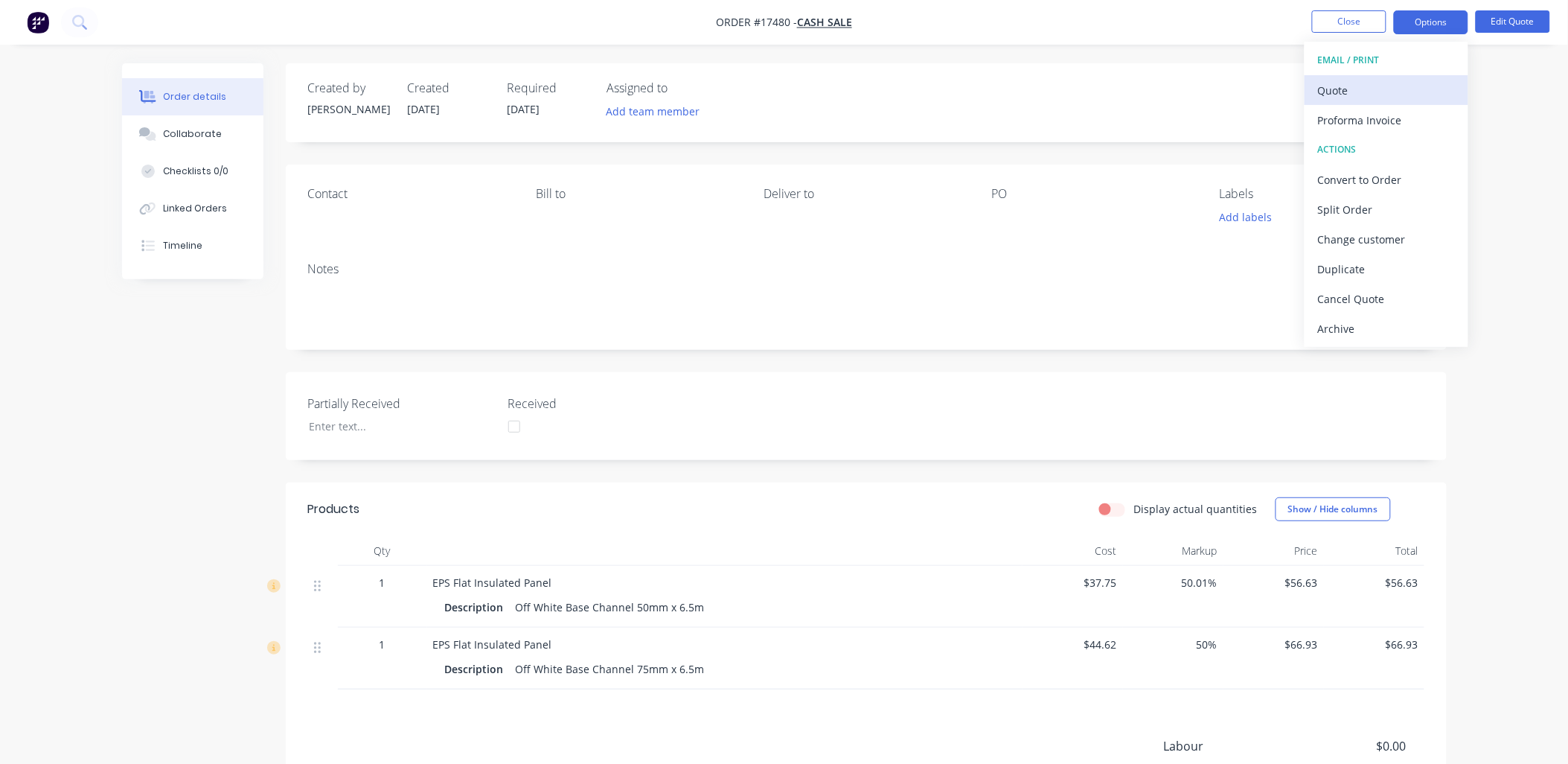
click at [1357, 94] on div "Quote" at bounding box center [1387, 90] width 137 height 21
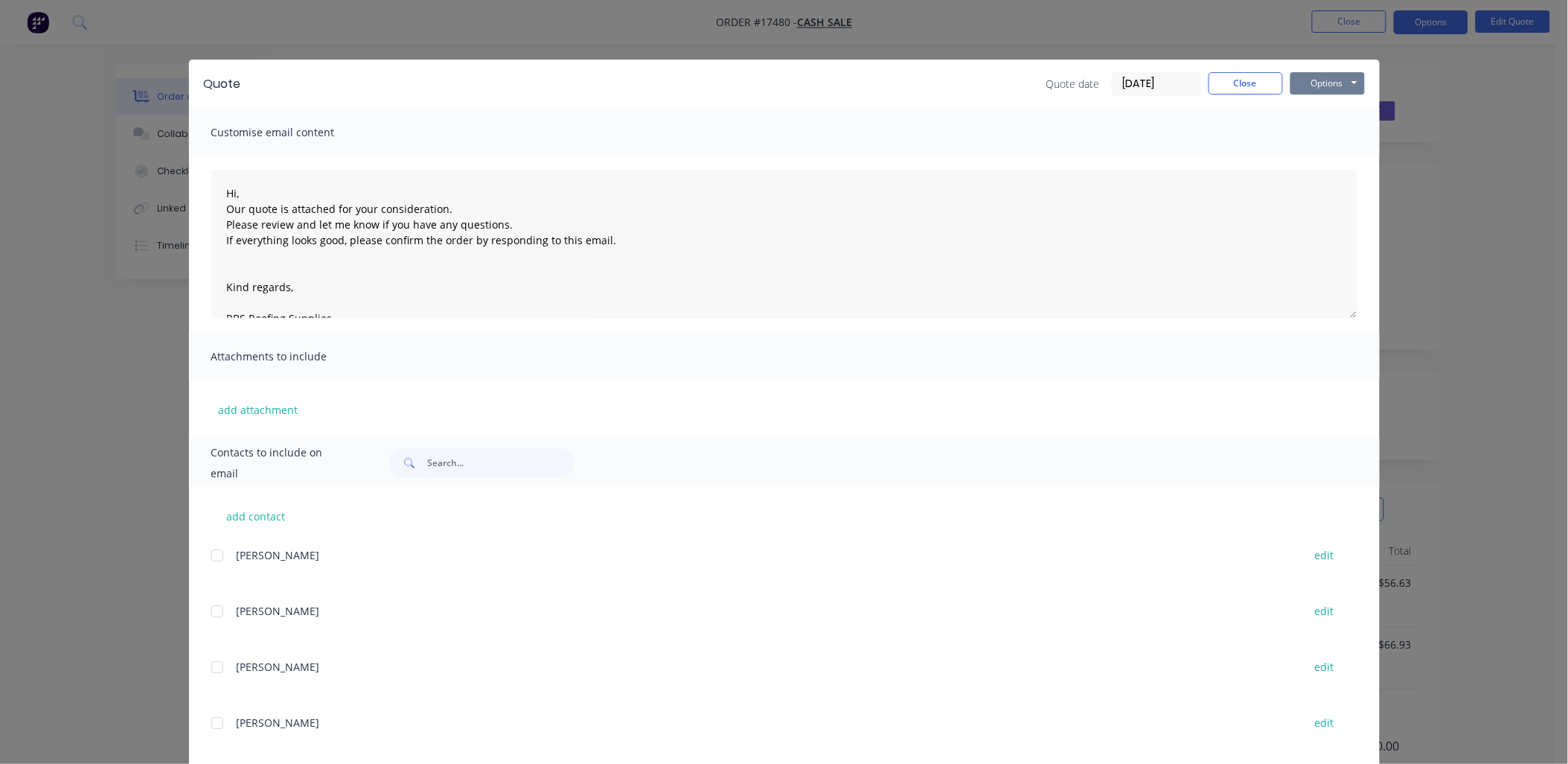
click at [1331, 82] on button "Options" at bounding box center [1328, 83] width 74 height 22
click at [1325, 126] on button "Print" at bounding box center [1338, 135] width 96 height 24
